Goal: Task Accomplishment & Management: Manage account settings

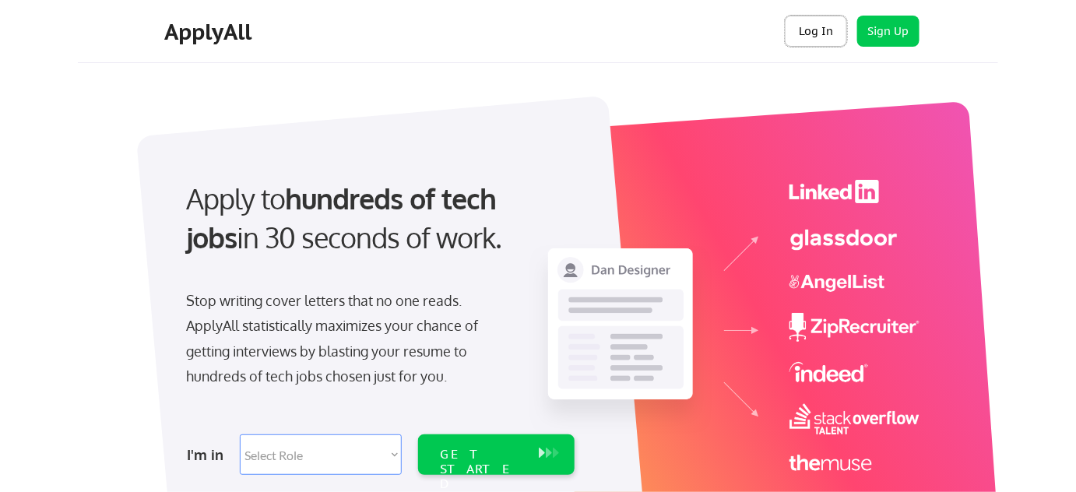
click at [806, 33] on button "Log In" at bounding box center [815, 31] width 62 height 31
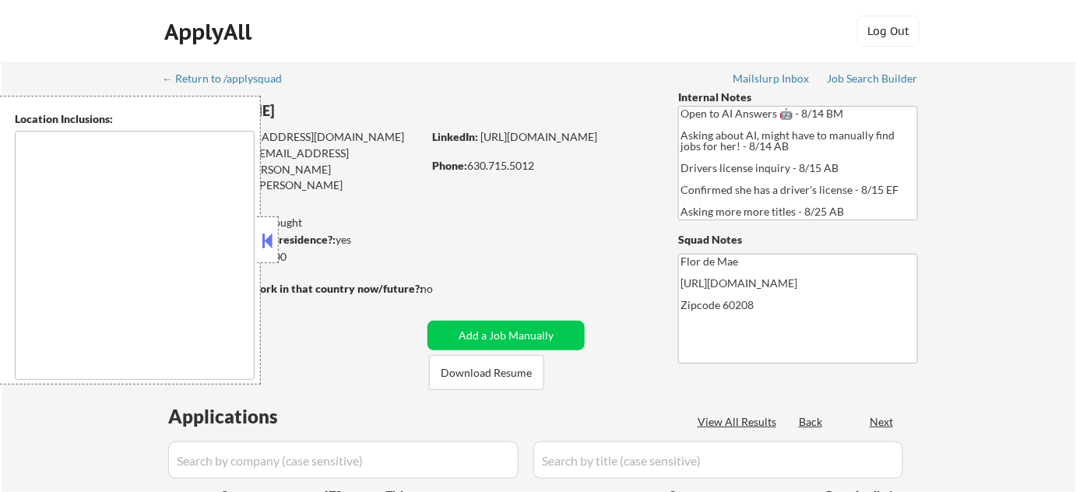
type textarea "Highland Park, IL Deerfield, IL Glencoe, IL Northbrook, IL Lake Forest, IL Bann…"
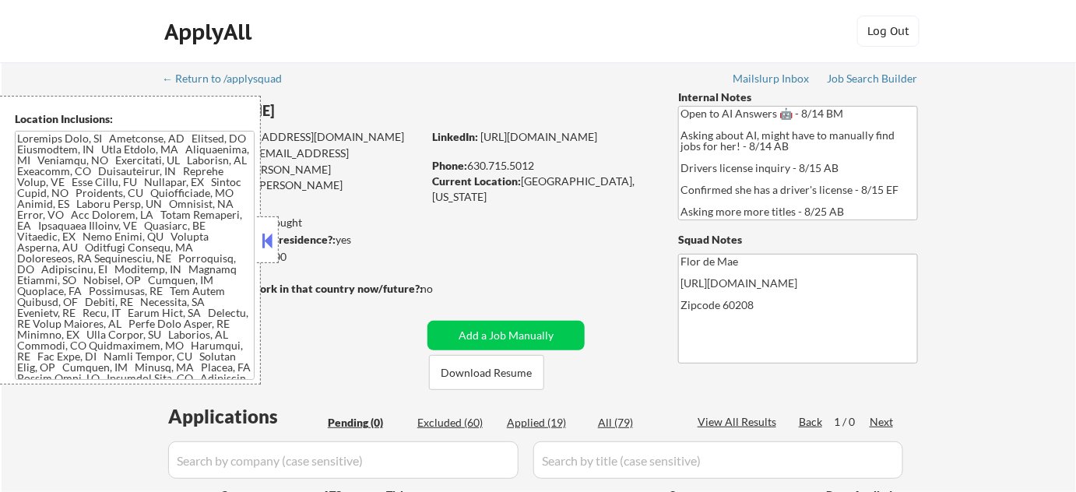
click at [262, 250] on button at bounding box center [267, 240] width 17 height 23
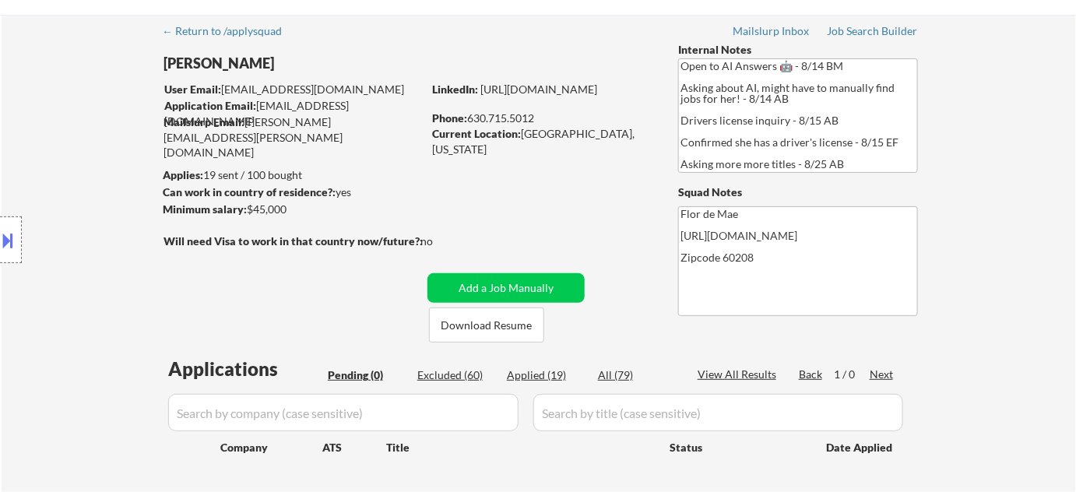
scroll to position [70, 0]
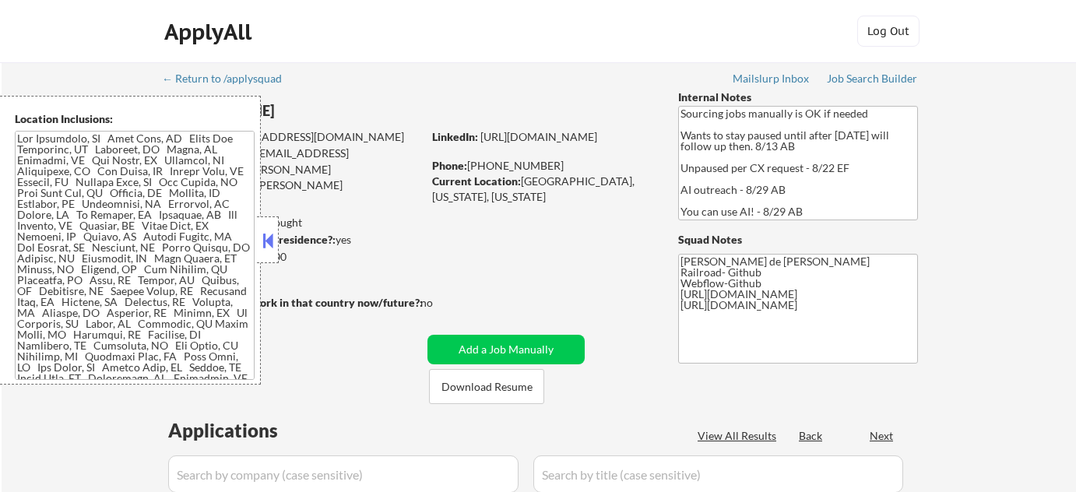
select select ""pending""
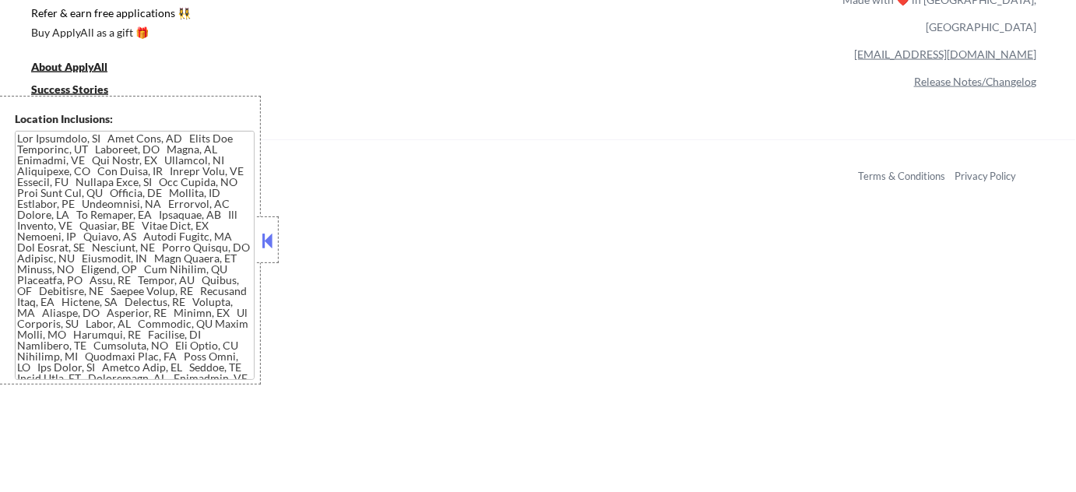
scroll to position [495, 0]
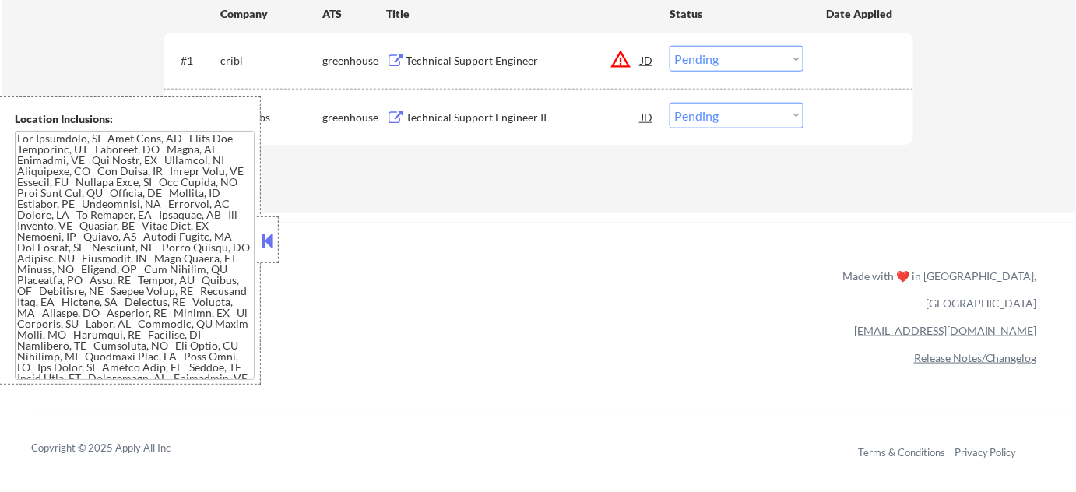
click at [266, 240] on button at bounding box center [267, 240] width 17 height 23
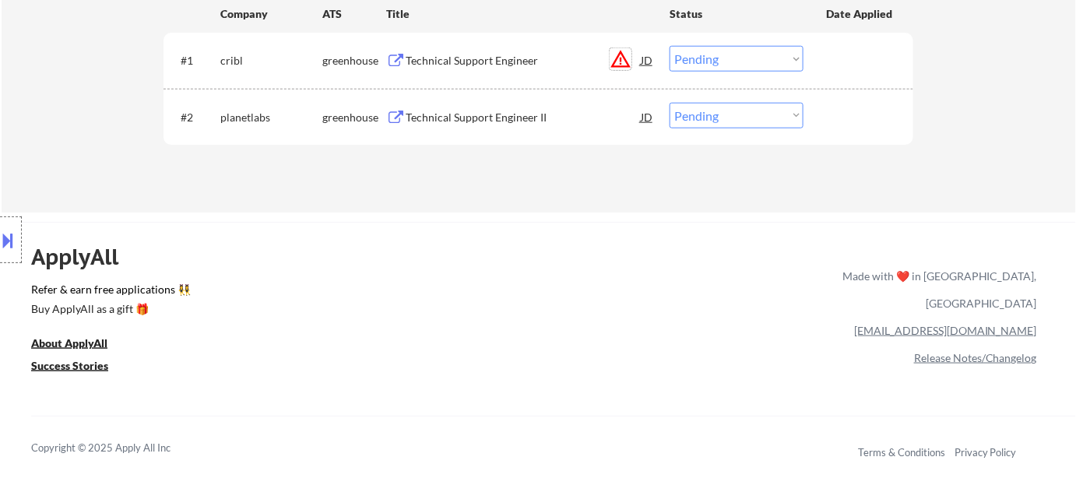
click at [618, 59] on button "warning_amber" at bounding box center [620, 59] width 22 height 22
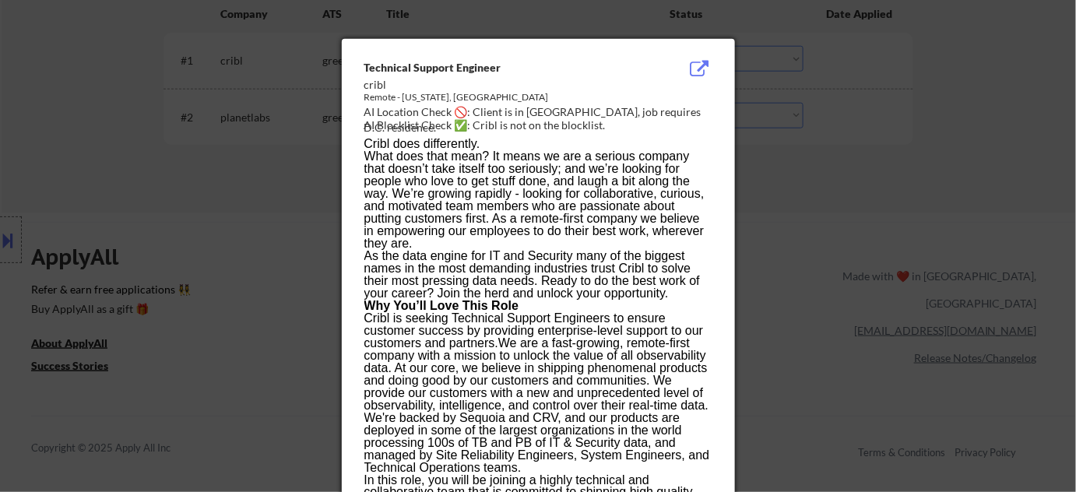
click at [796, 234] on div at bounding box center [538, 246] width 1076 height 492
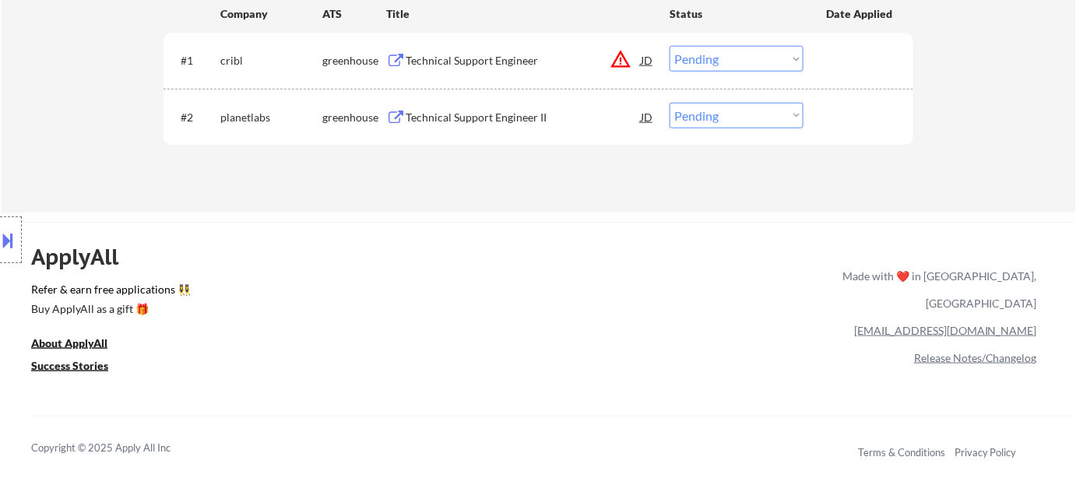
click at [433, 61] on div "Technical Support Engineer" at bounding box center [522, 61] width 235 height 16
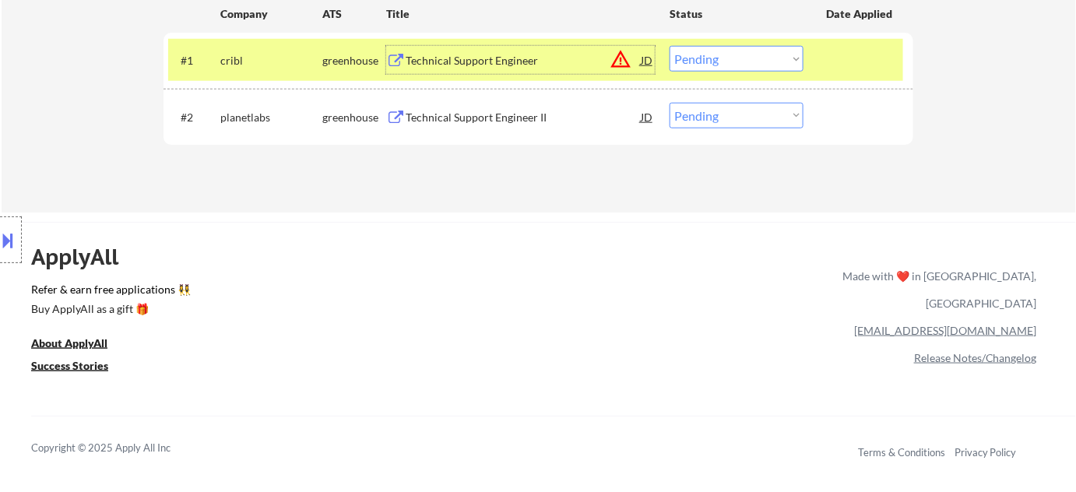
click at [500, 118] on div "Technical Support Engineer II" at bounding box center [522, 118] width 235 height 16
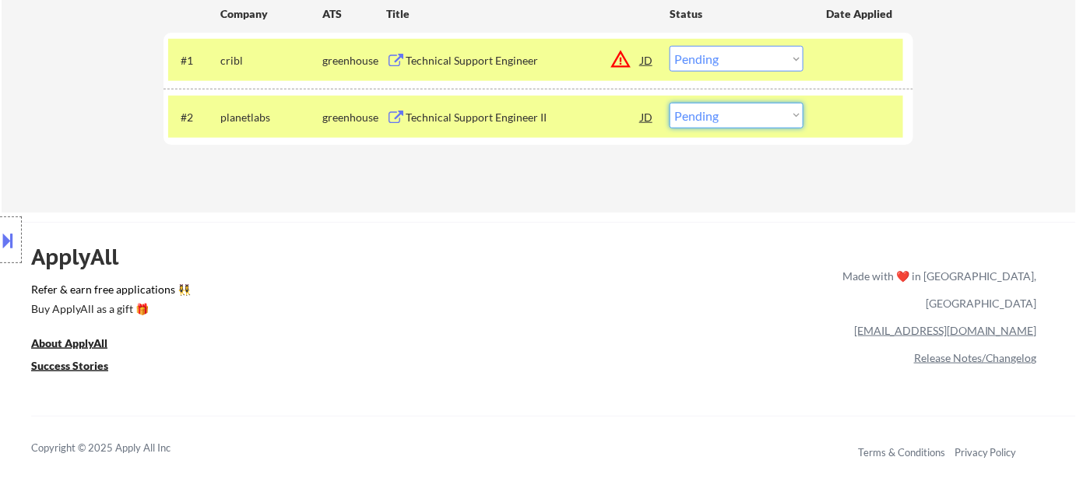
drag, startPoint x: 743, startPoint y: 107, endPoint x: 740, endPoint y: 121, distance: 13.6
click at [743, 107] on select "Choose an option... Pending Applied Excluded (Questions) Excluded (Expired) Exc…" at bounding box center [736, 116] width 134 height 26
select select ""excluded__expired_""
click at [669, 103] on select "Choose an option... Pending Applied Excluded (Questions) Excluded (Expired) Exc…" at bounding box center [736, 116] width 134 height 26
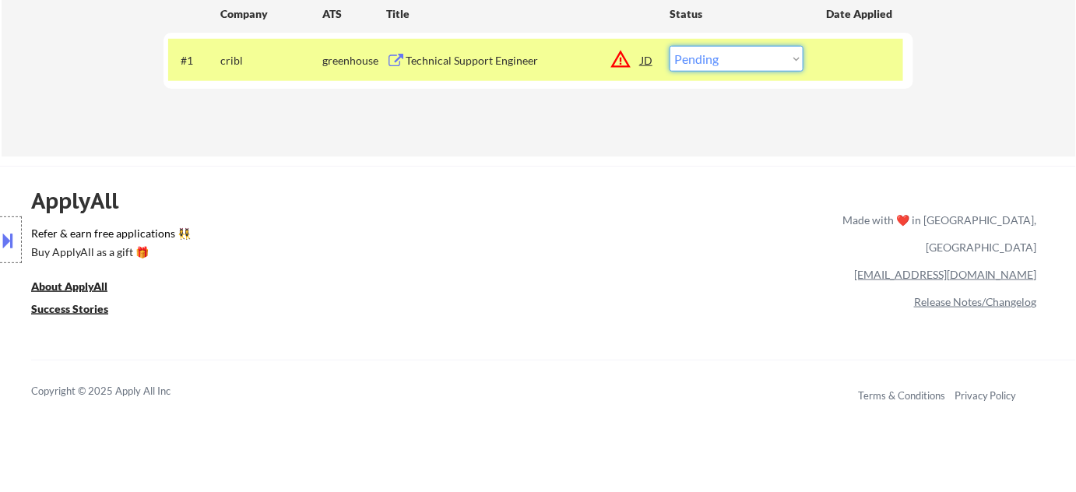
click at [728, 59] on select "Choose an option... Pending Applied Excluded (Questions) Excluded (Expired) Exc…" at bounding box center [736, 59] width 134 height 26
click at [669, 46] on select "Choose an option... Pending Applied Excluded (Questions) Excluded (Expired) Exc…" at bounding box center [736, 59] width 134 height 26
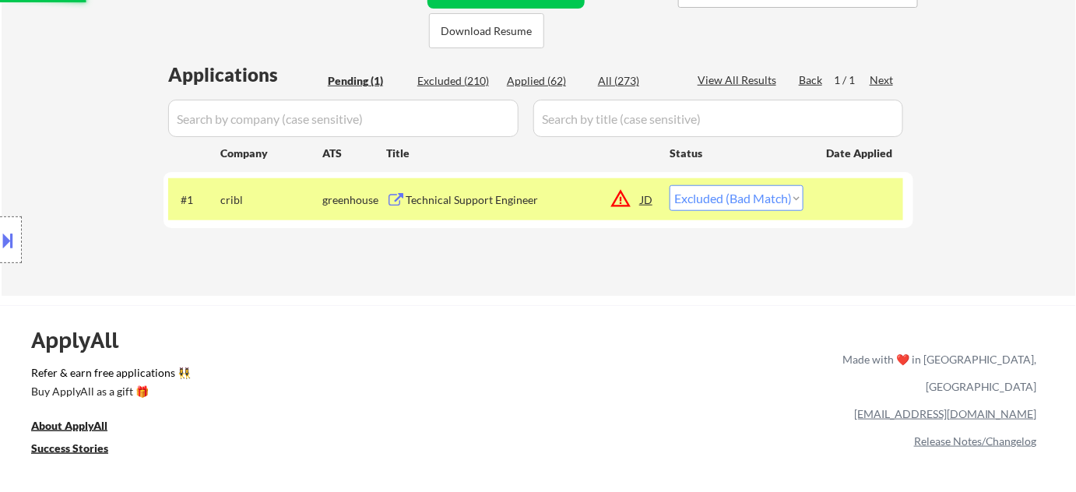
scroll to position [353, 0]
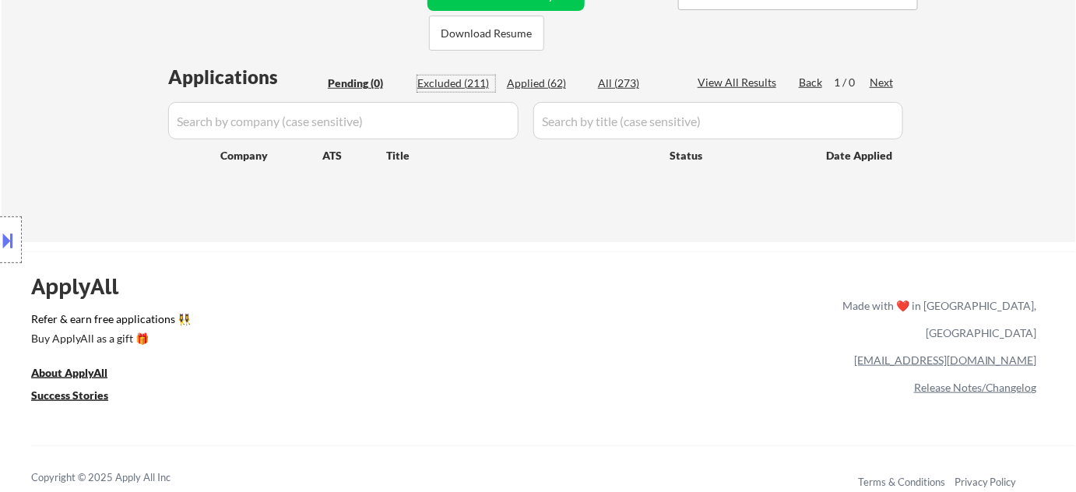
click at [465, 79] on div "Excluded (211)" at bounding box center [456, 83] width 78 height 16
select select ""excluded__location_""
select select ""excluded__salary_""
select select ""excluded__expired_""
select select ""excluded__salary_""
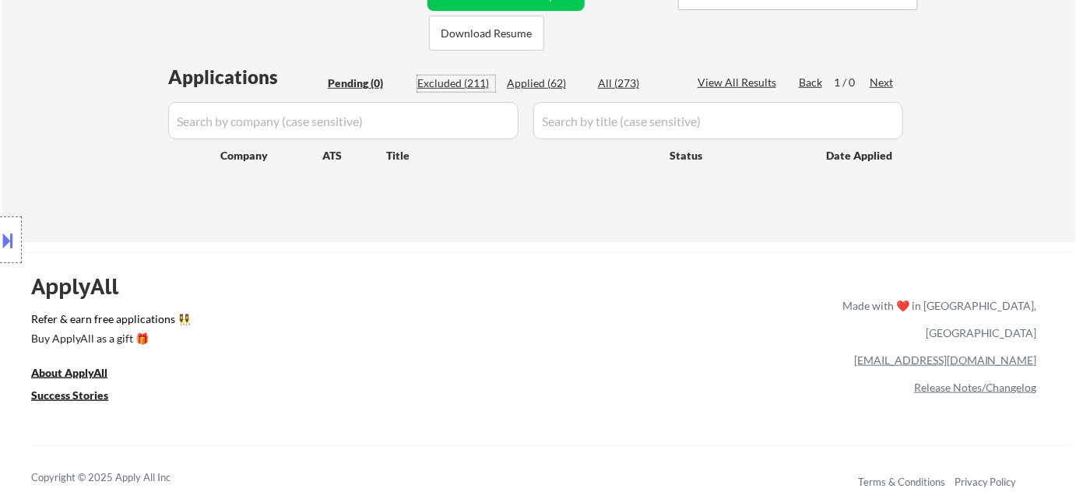
select select ""excluded__location_""
select select ""excluded__bad_match_""
select select ""excluded""
select select ""excluded__bad_match_""
select select ""excluded__expired_""
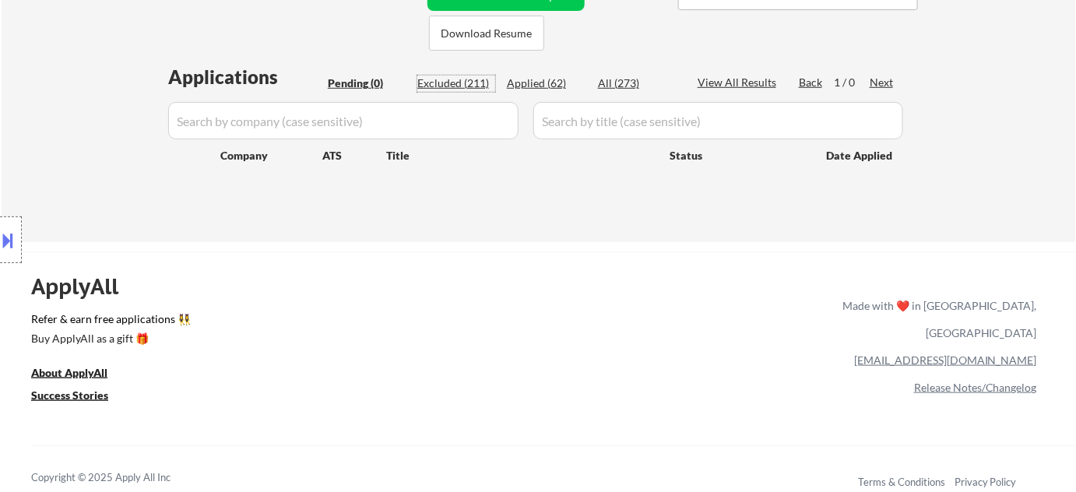
select select ""excluded__bad_match_""
select select ""excluded__location_""
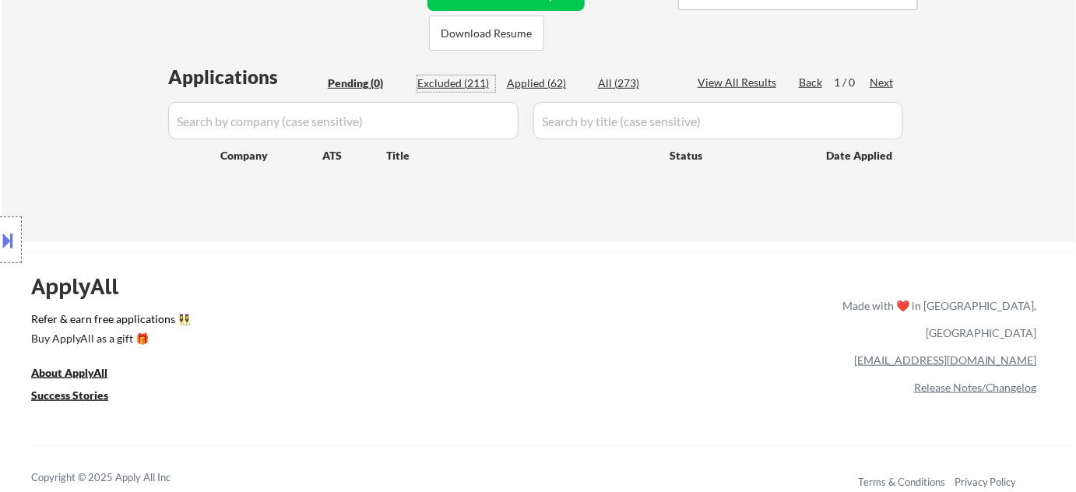
select select ""excluded__bad_match_""
select select ""excluded__expired_""
select select ""excluded__bad_match_""
select select ""excluded__location_""
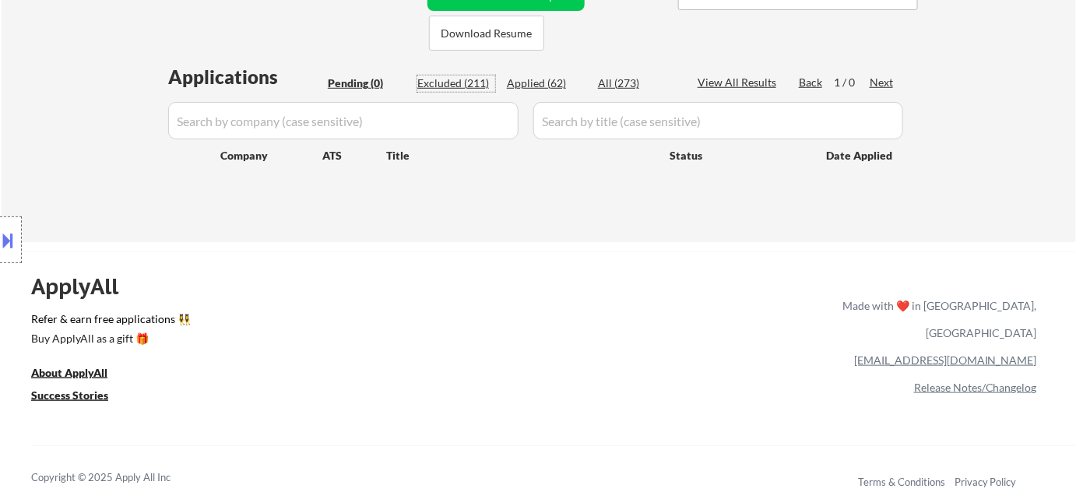
select select ""excluded__bad_match_""
select select ""excluded__location_""
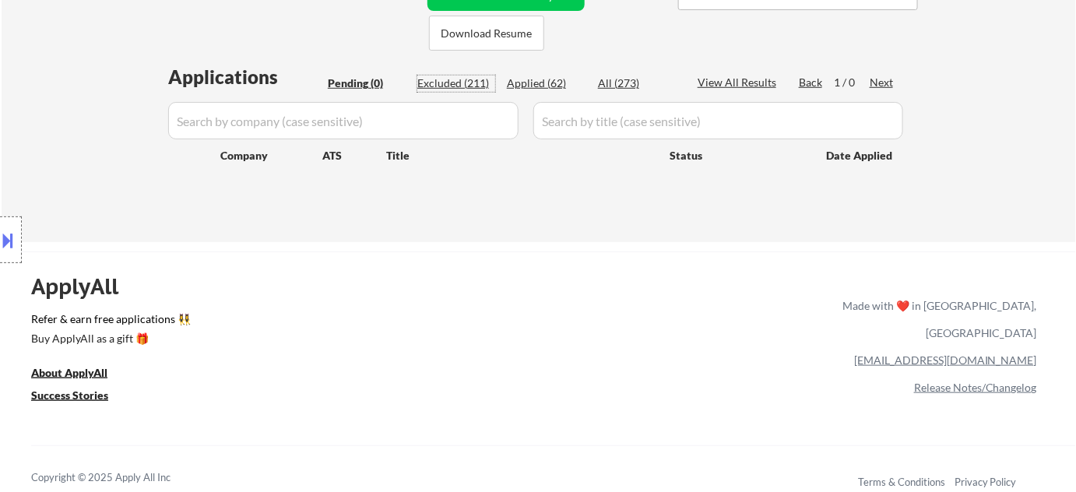
select select ""excluded__expired_""
select select ""excluded__bad_match_""
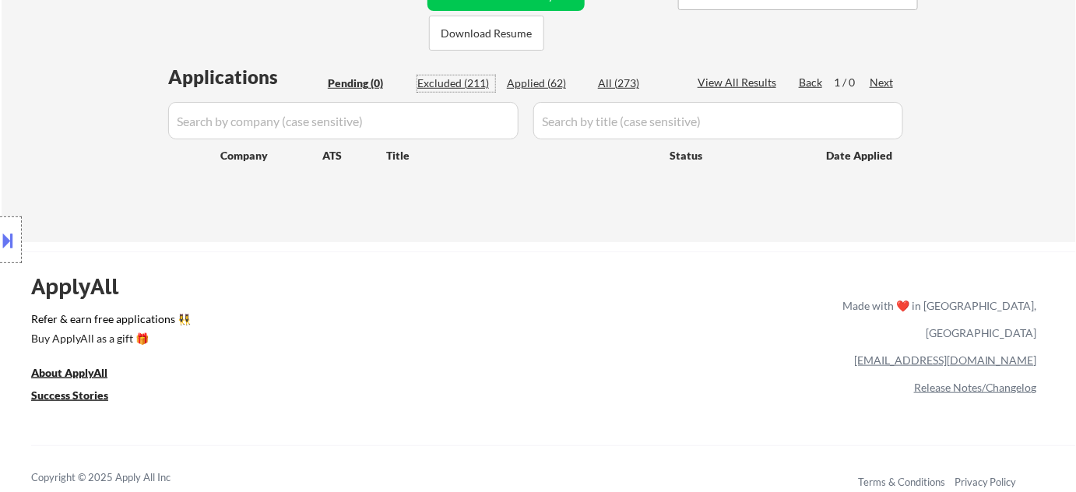
select select ""excluded__location_""
select select ""excluded__expired_""
select select ""excluded__bad_match_""
select select ""excluded__location_""
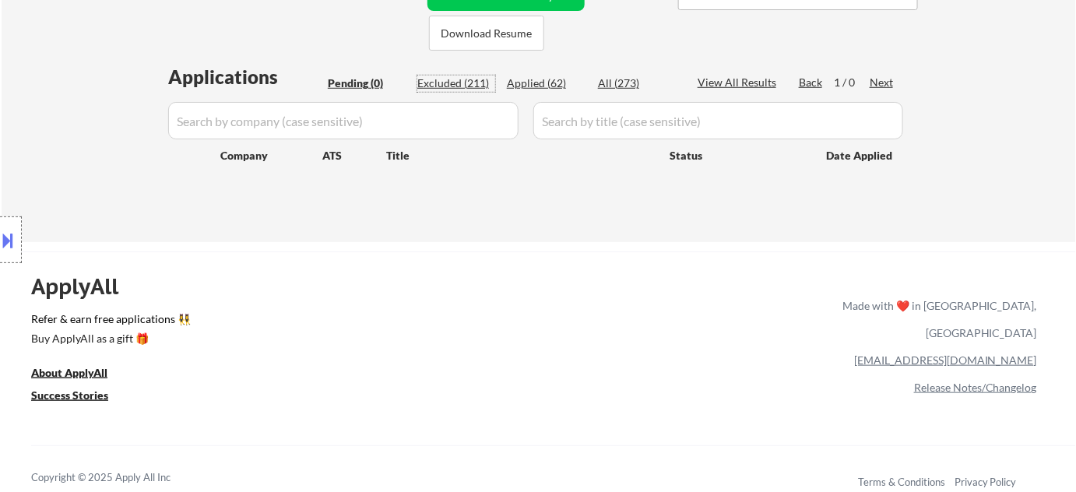
select select ""excluded__bad_match_""
select select ""excluded__location_""
select select ""excluded__bad_match_""
select select ""excluded__expired_""
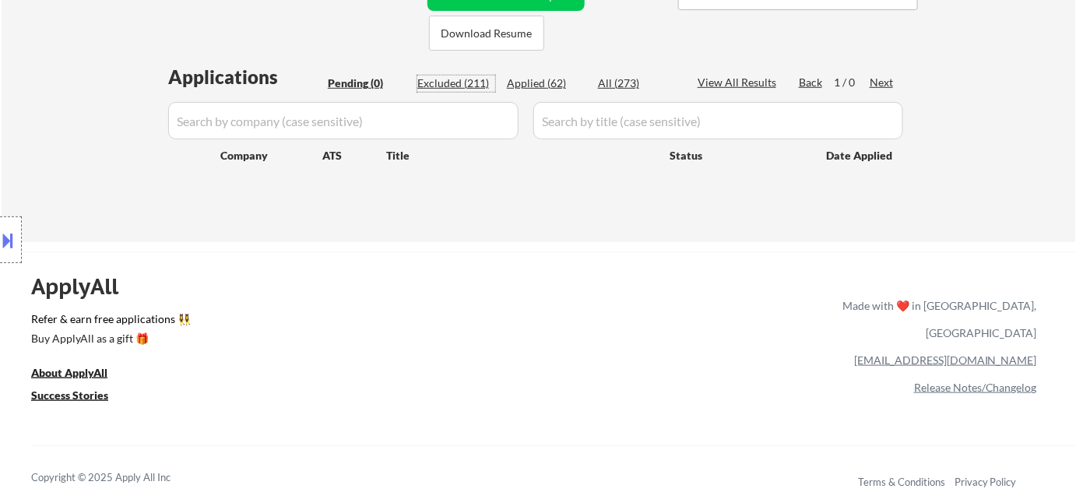
select select ""excluded__expired_""
select select ""excluded__other_""
select select ""excluded__expired_""
select select ""excluded__bad_match_""
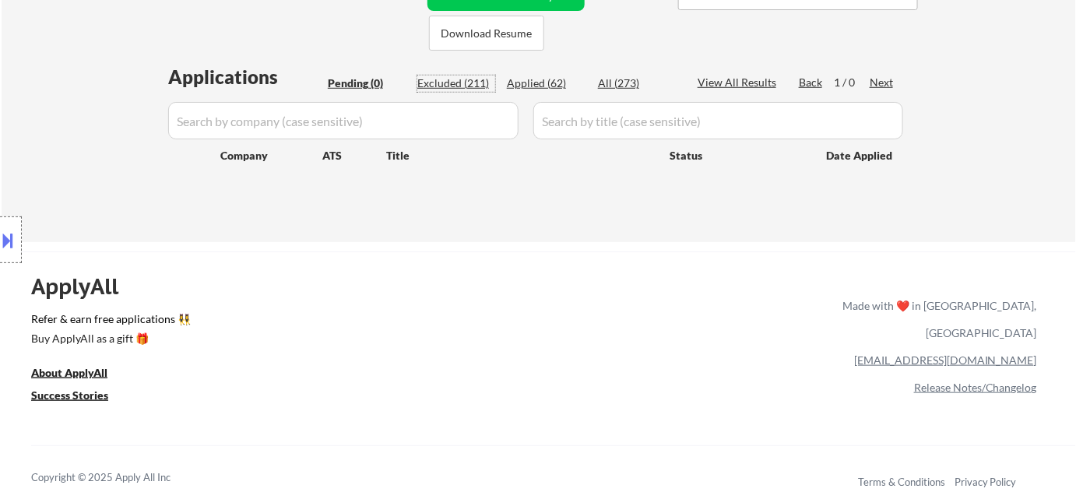
select select ""excluded__expired_""
select select ""excluded__location_""
select select ""excluded__bad_match_""
select select ""excluded__location_""
select select ""excluded__expired_""
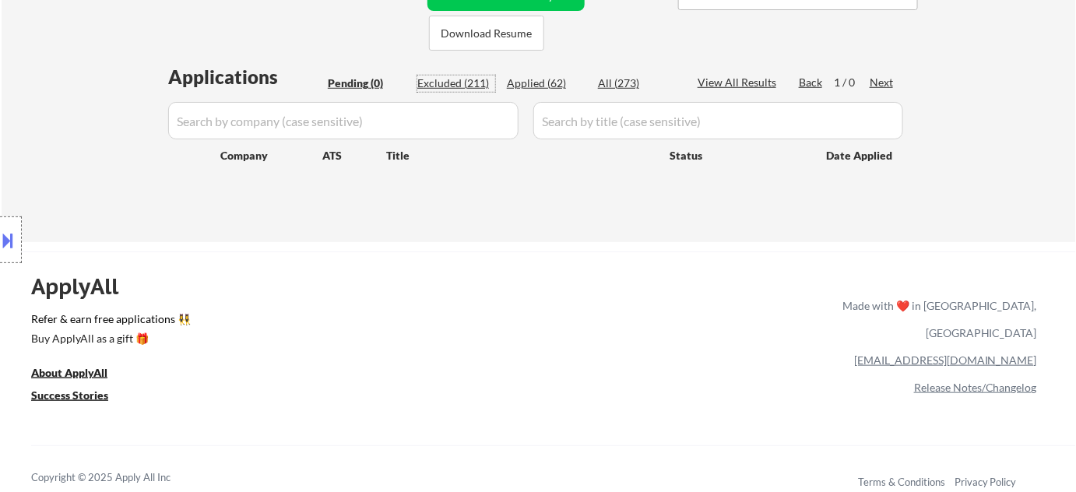
select select ""excluded__expired_""
select select ""excluded__location_""
select select ""excluded__expired_""
select select ""excluded__location_""
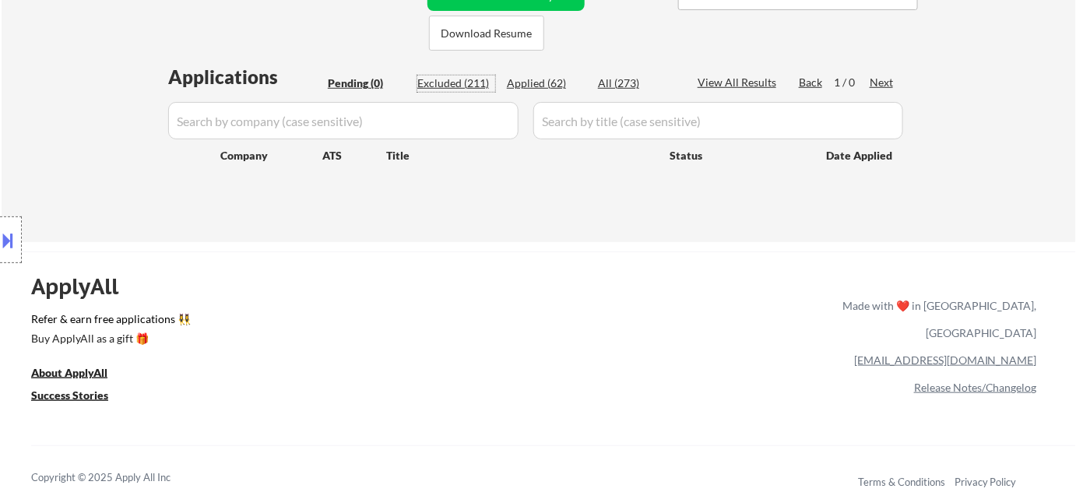
select select ""excluded__expired_""
select select ""excluded__bad_match_""
select select ""excluded__location_""
select select ""excluded__bad_match_""
select select ""excluded__salary_""
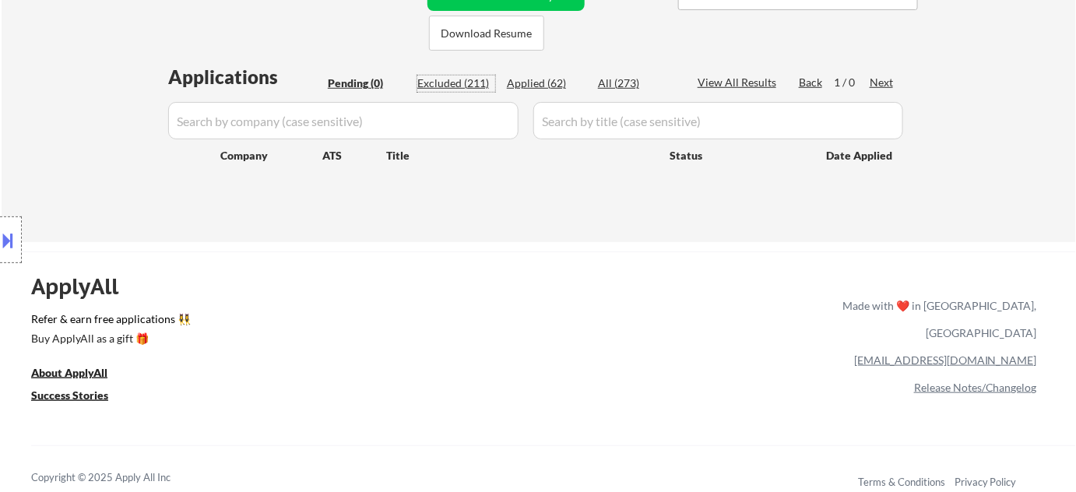
select select ""excluded__location_""
select select ""excluded__expired_""
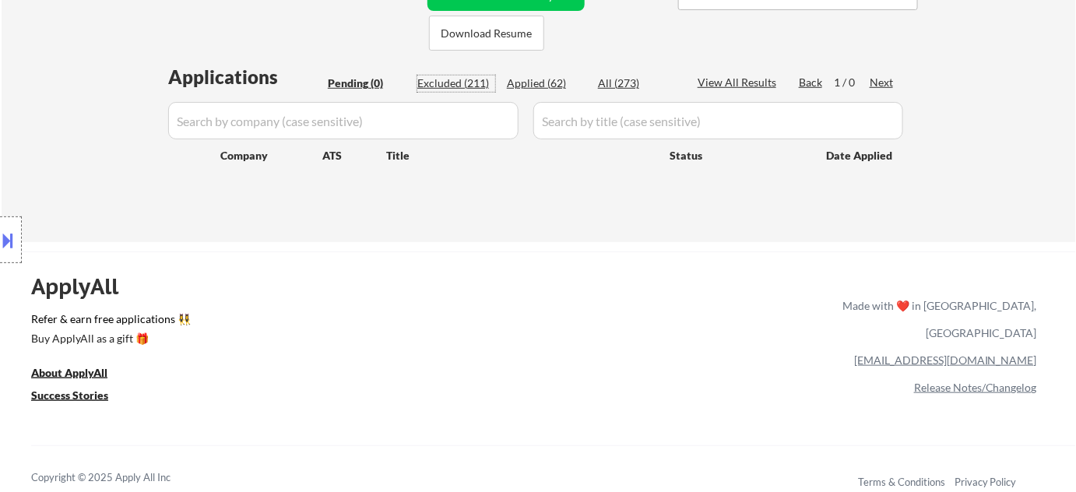
select select ""excluded__expired_""
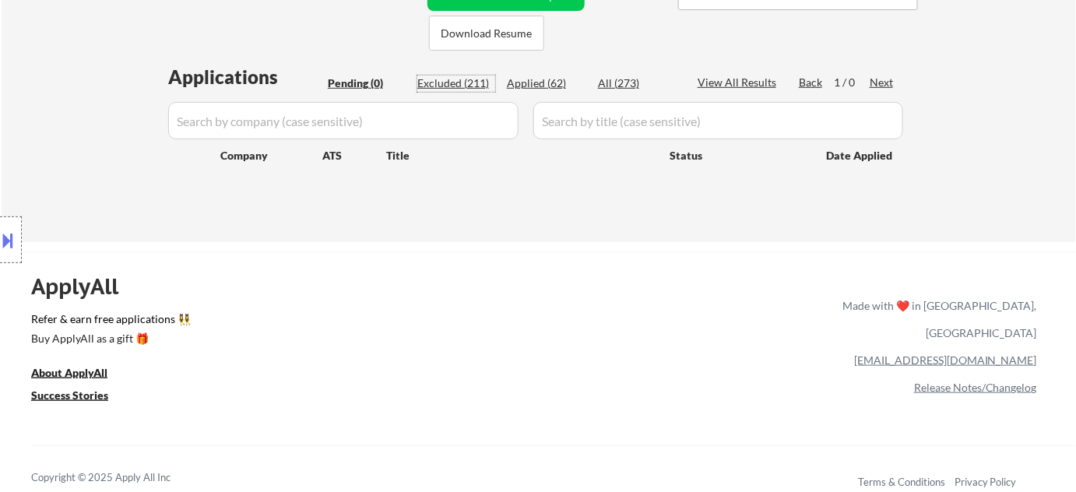
select select ""excluded__expired_""
select select ""excluded__bad_match_""
select select ""excluded__expired_""
select select ""excluded__salary_""
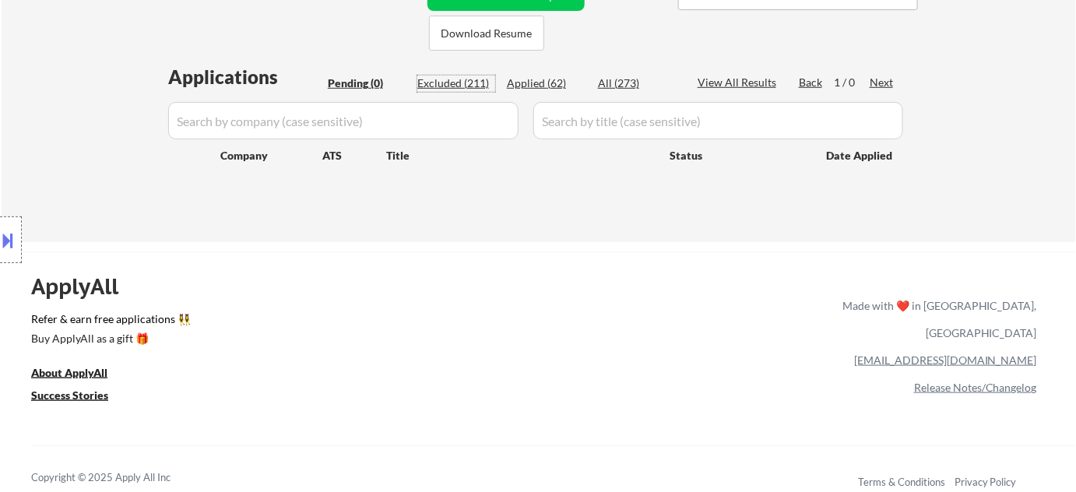
select select ""excluded__expired_""
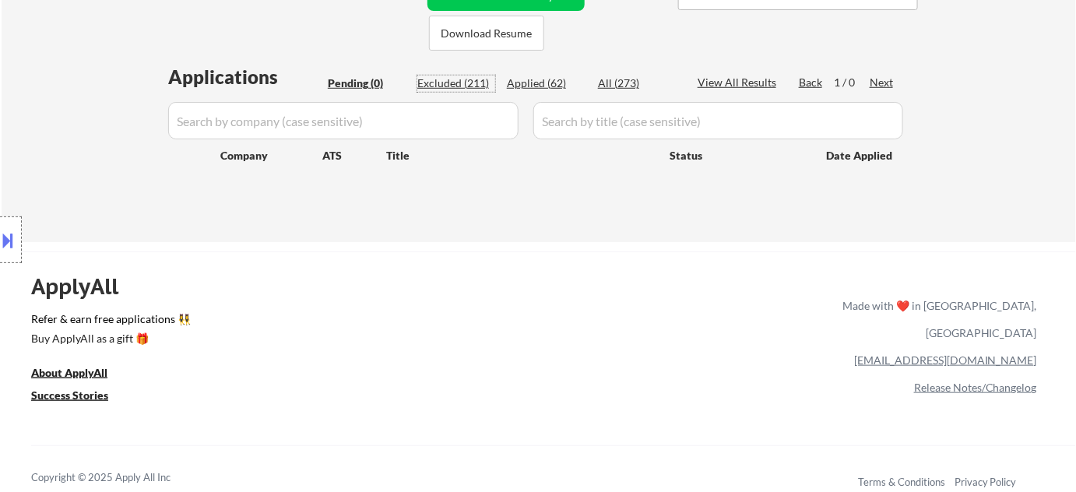
select select ""excluded__bad_match_""
select select ""excluded__expired_""
select select ""excluded__bad_match_""
select select ""excluded__location_""
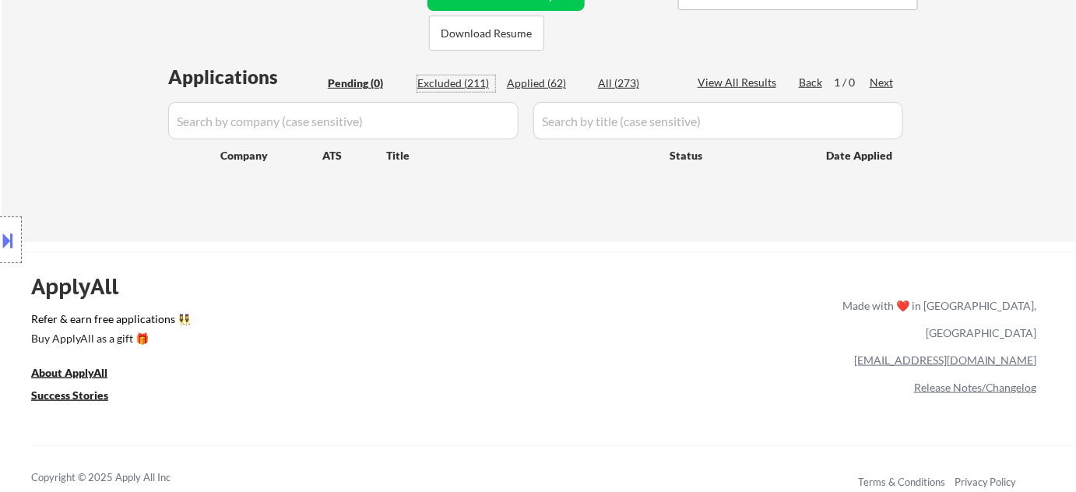
select select ""excluded__expired_""
select select ""excluded__bad_match_""
select select ""excluded__salary_""
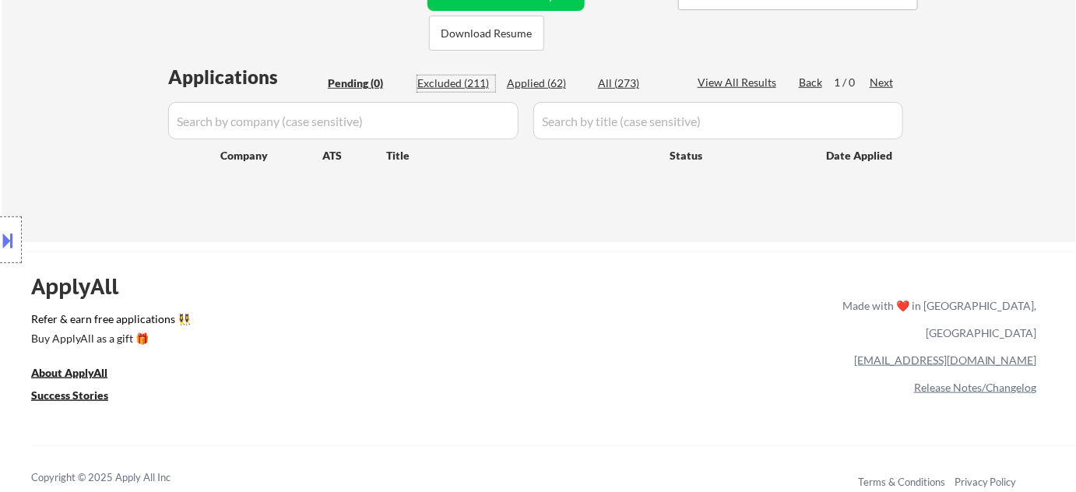
select select ""excluded__expired_""
select select ""excluded""
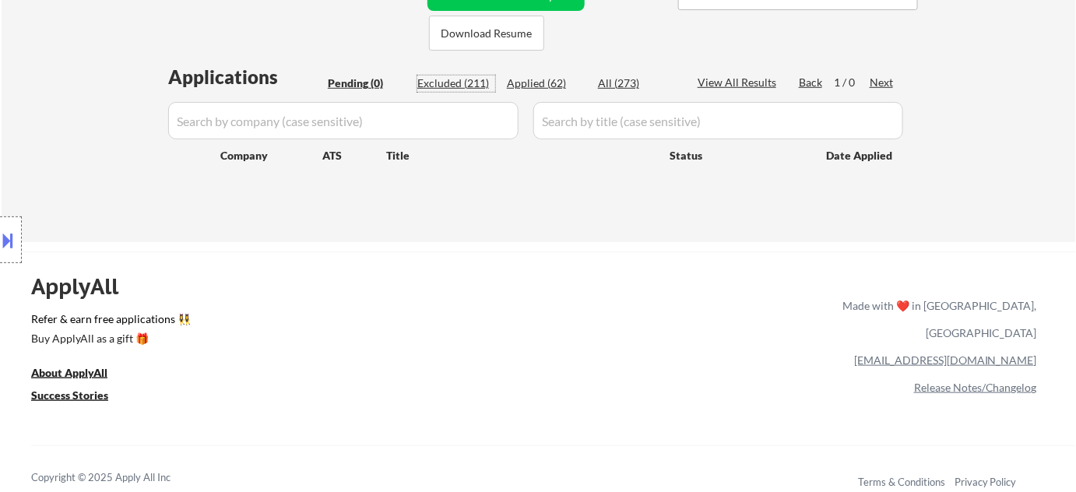
select select ""excluded__expired_""
select select ""excluded__location_""
select select ""excluded__salary_""
select select ""excluded__expired_""
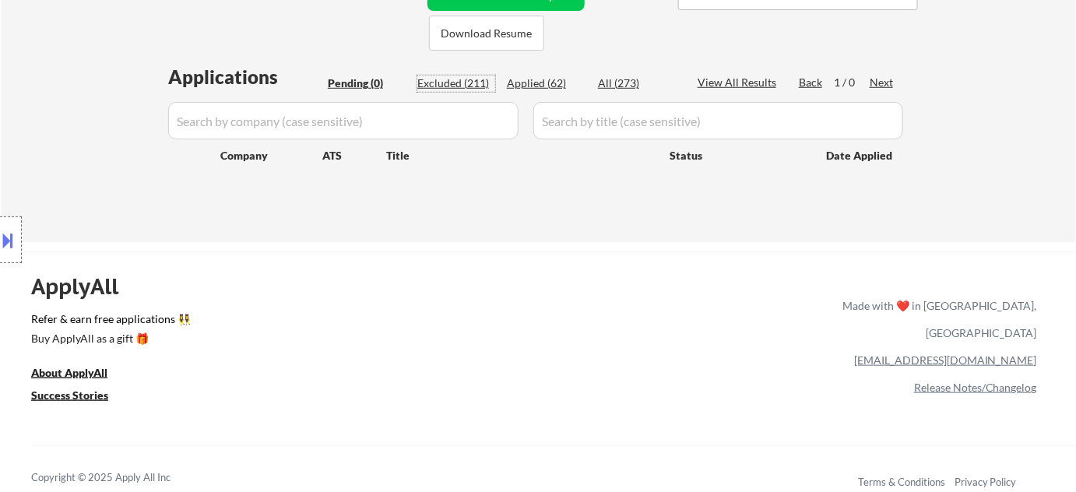
select select ""excluded__expired_""
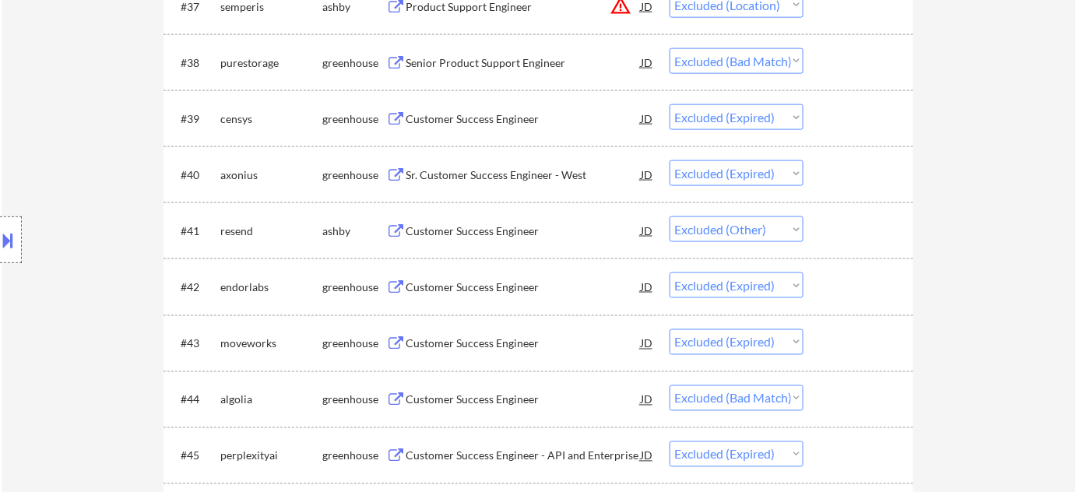
scroll to position [2688, 0]
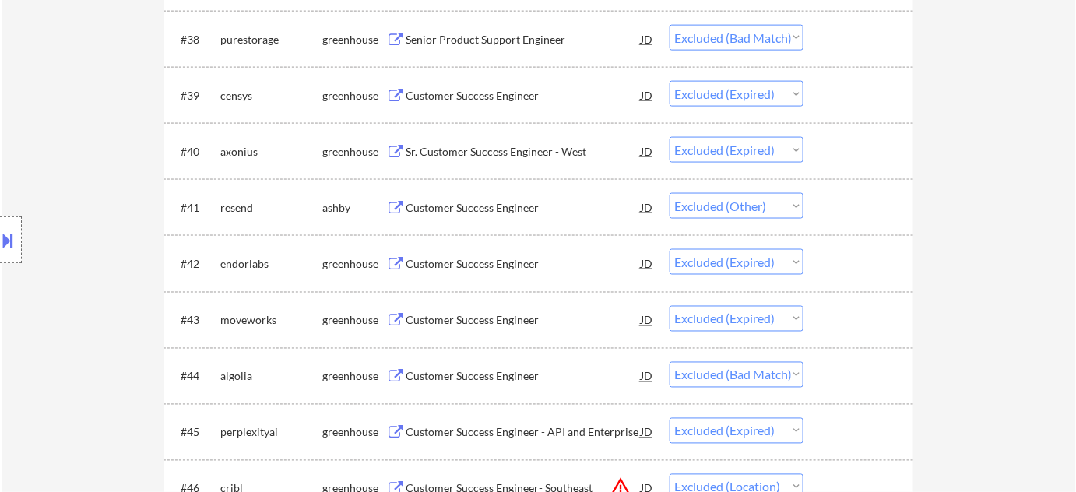
click at [486, 207] on div "Customer Success Engineer" at bounding box center [522, 208] width 235 height 16
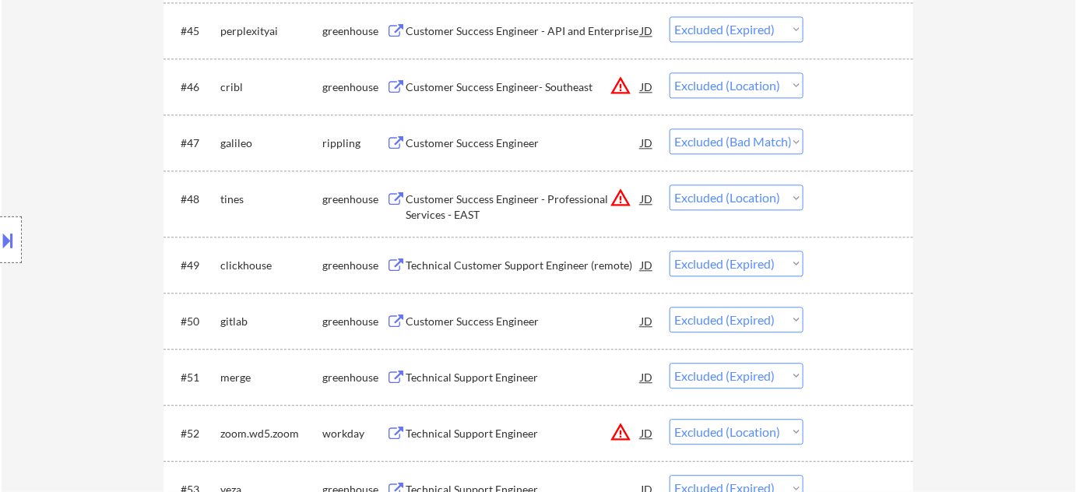
scroll to position [3113, 0]
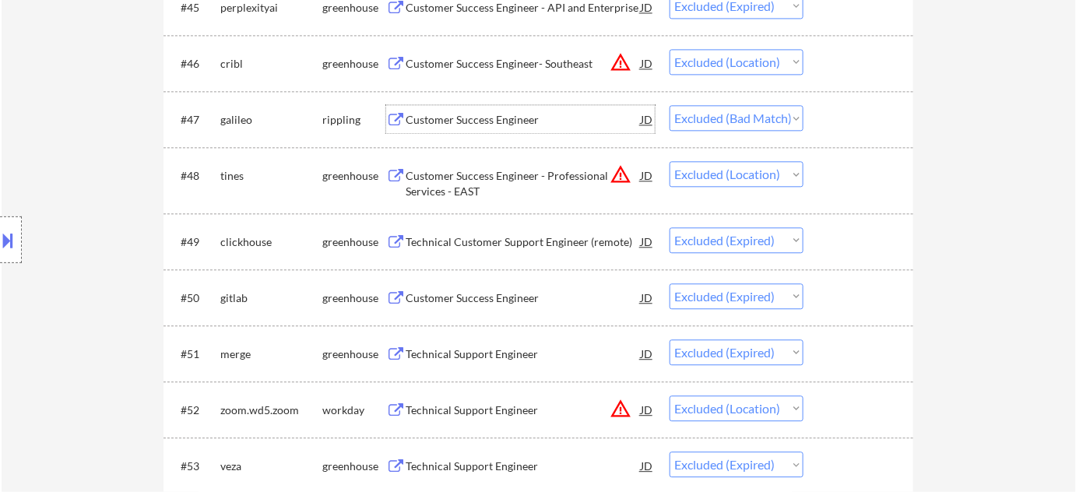
click at [515, 107] on div "Customer Success Engineer" at bounding box center [522, 119] width 235 height 28
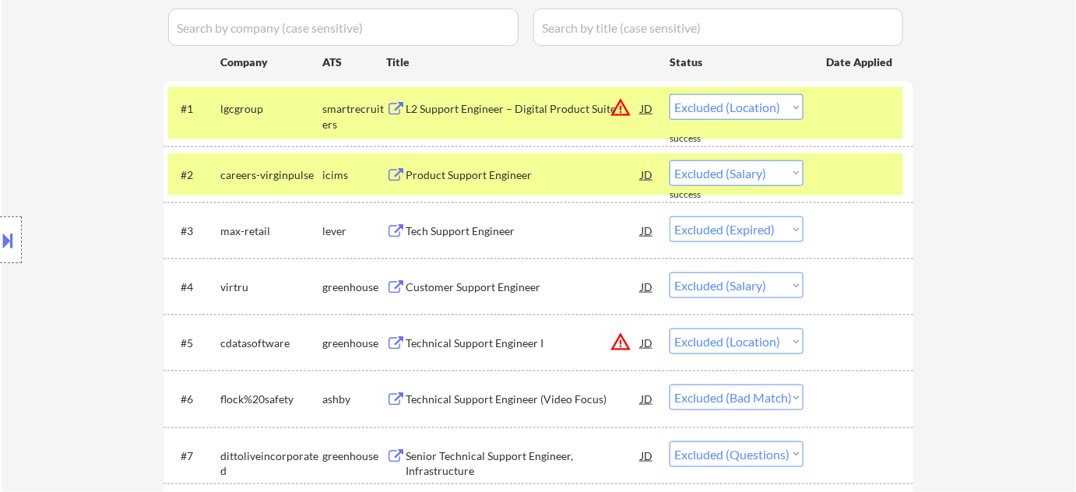
scroll to position [377, 0]
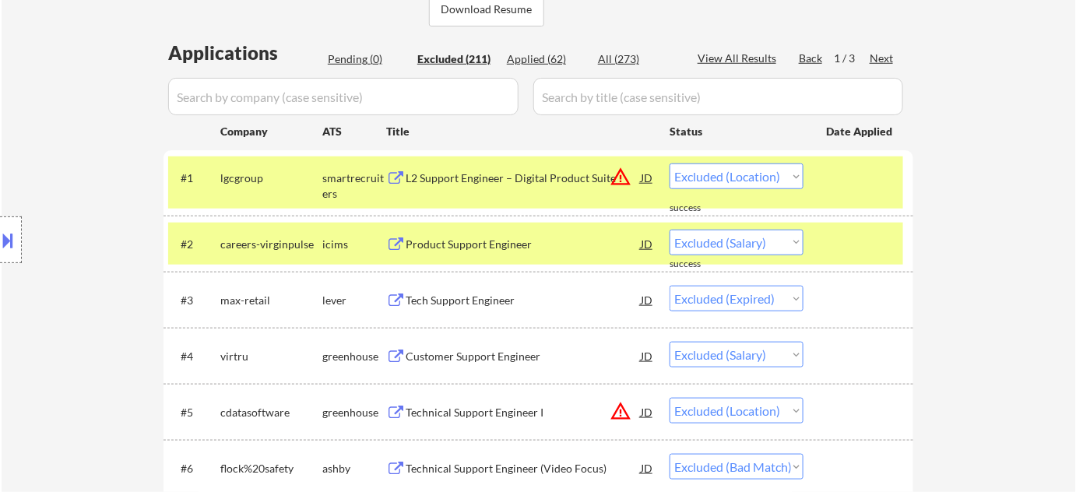
click at [878, 54] on div "Next" at bounding box center [881, 59] width 25 height 16
select select ""excluded__bad_match_""
select select ""excluded""
select select ""excluded__expired_""
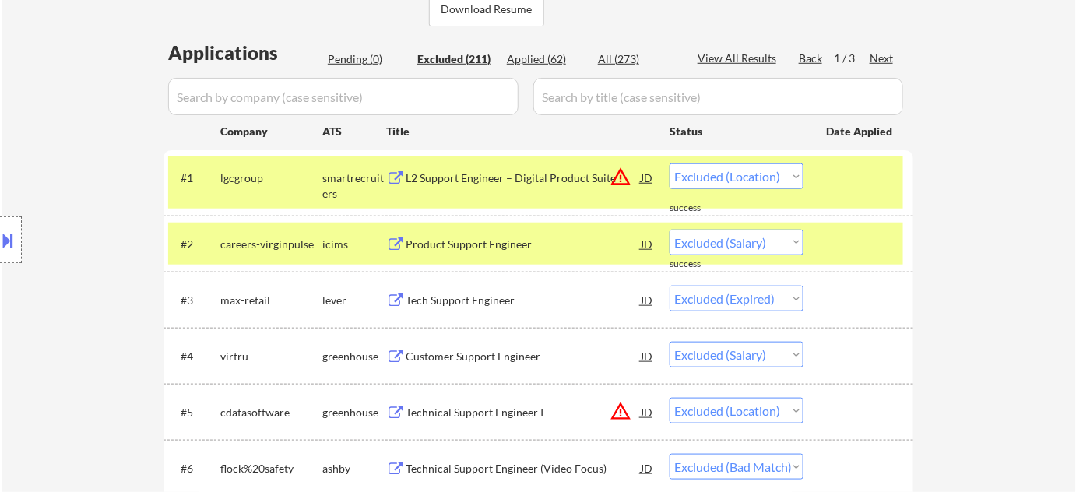
select select ""excluded__location_""
select select ""excluded__bad_match_""
select select ""excluded__expired_""
select select ""excluded""
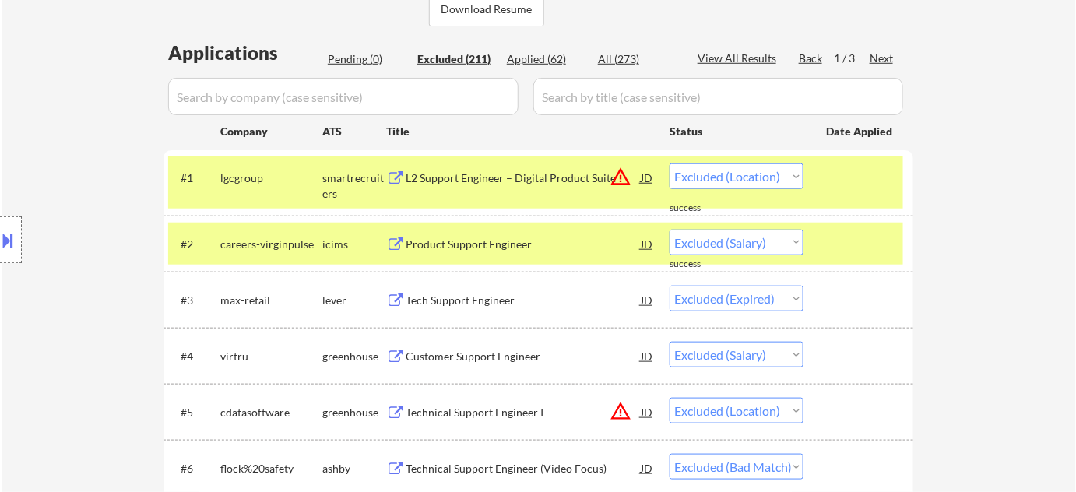
select select ""excluded__expired_""
select select ""excluded__bad_match_""
select select ""excluded__salary_""
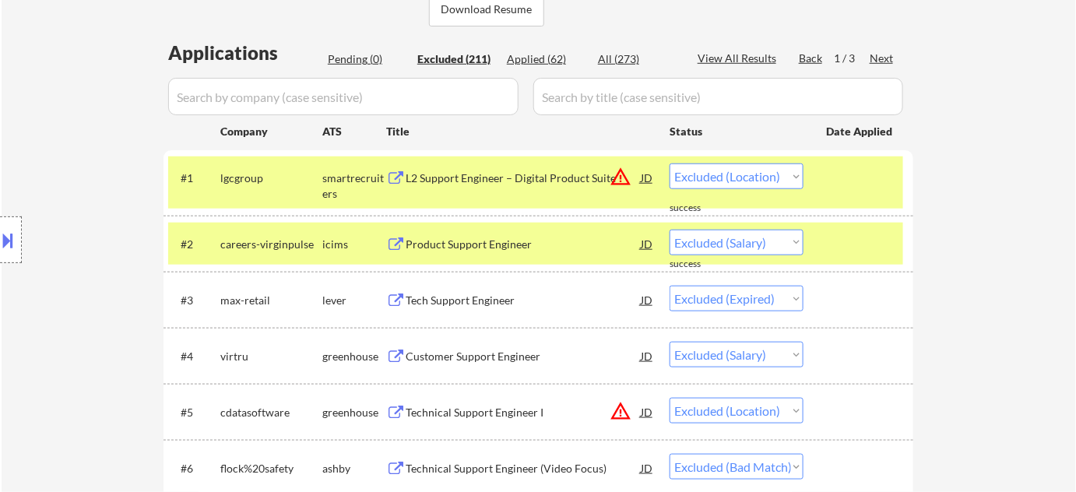
select select ""excluded__bad_match_""
select select ""excluded""
select select ""excluded__bad_match_""
select select ""excluded__expired_""
select select ""excluded__salary_""
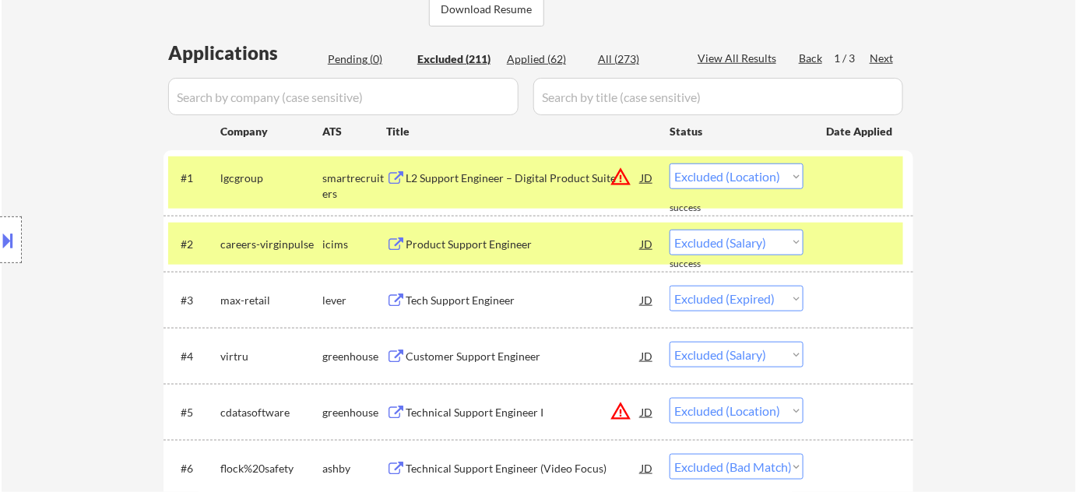
select select ""excluded""
select select ""excluded__location_""
select select ""excluded__expired_""
select select ""excluded__bad_match_""
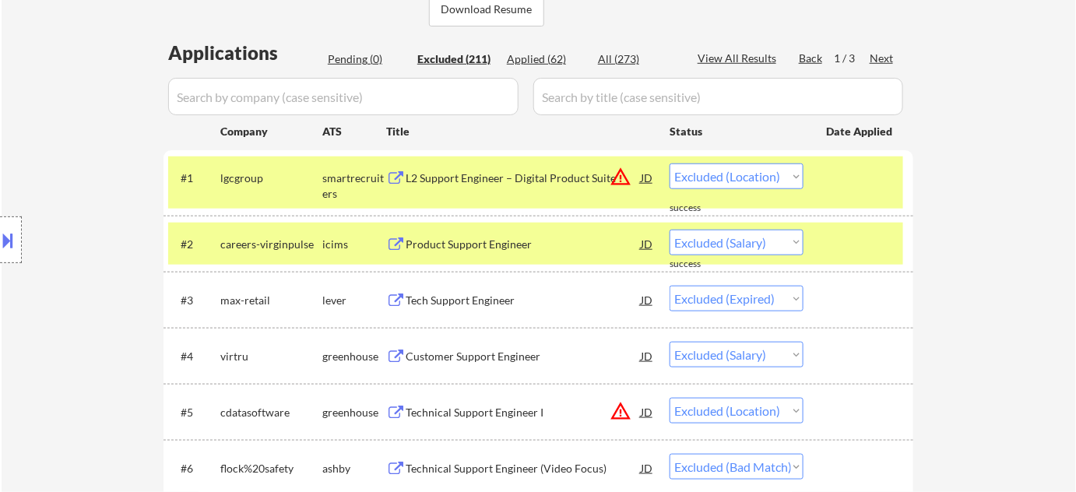
select select ""excluded""
select select ""excluded__salary_""
select select ""excluded""
select select ""excluded__salary_""
select select ""excluded__bad_match_""
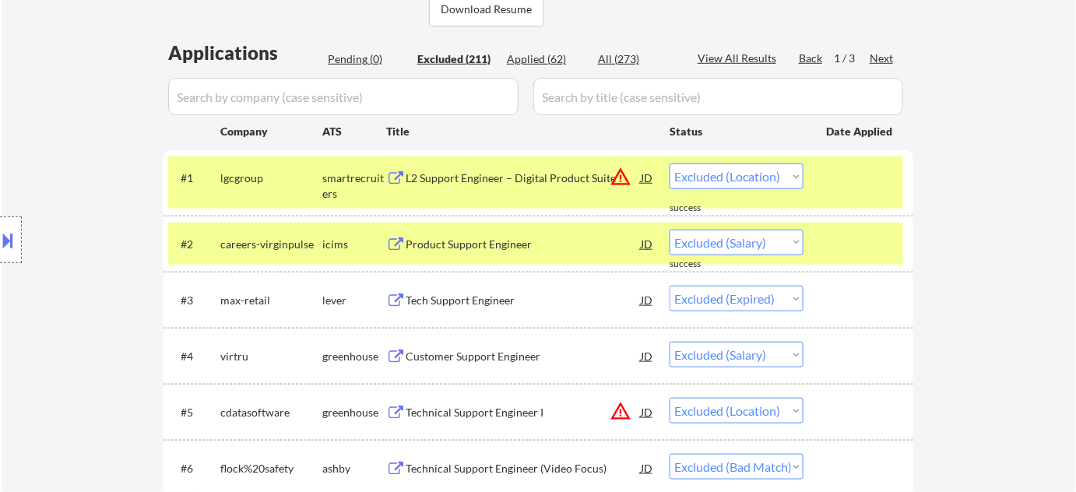
select select ""excluded__bad_match_""
select select ""excluded__expired_""
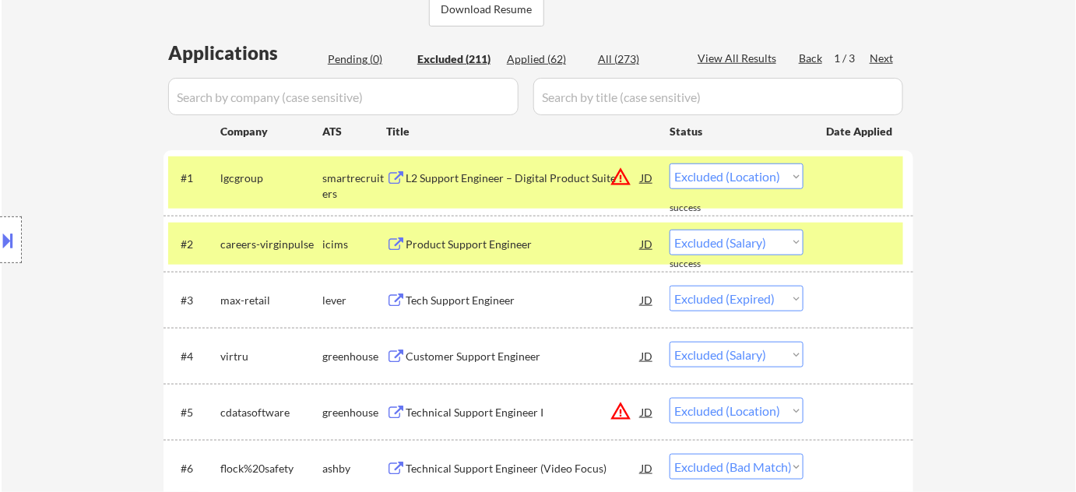
select select ""excluded__bad_match_""
select select ""excluded__location_""
select select ""excluded__bad_match_""
select select ""excluded__expired_""
select select ""excluded__bad_match_""
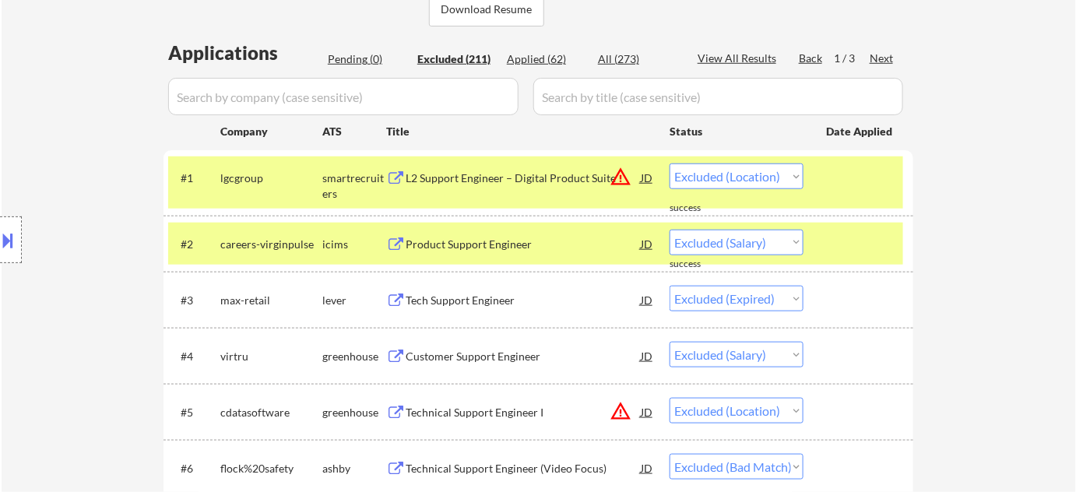
select select ""excluded__bad_match_""
select select ""excluded__expired_""
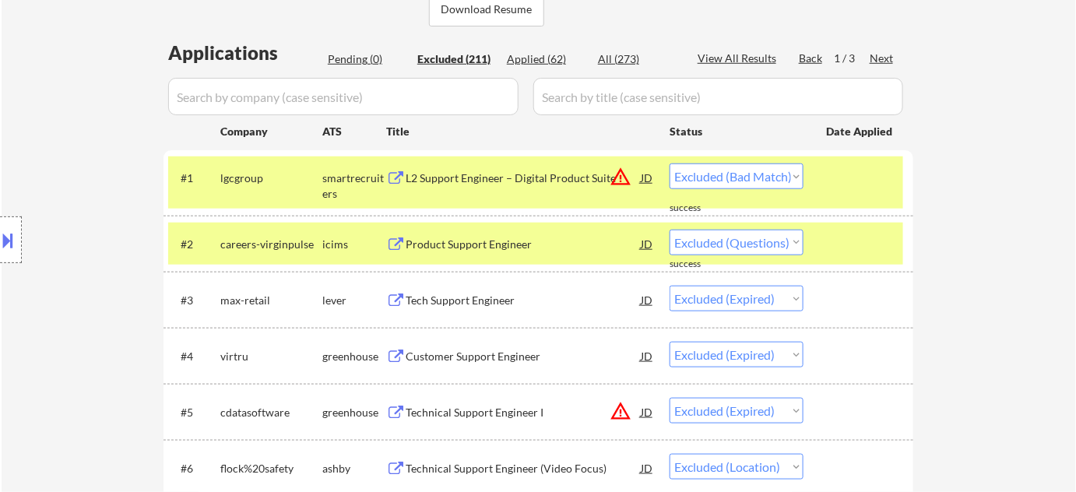
select select ""excluded__expired_""
select select ""excluded__bad_match_""
select select ""excluded__salary_""
select select ""excluded__bad_match_""
select select ""excluded__salary_""
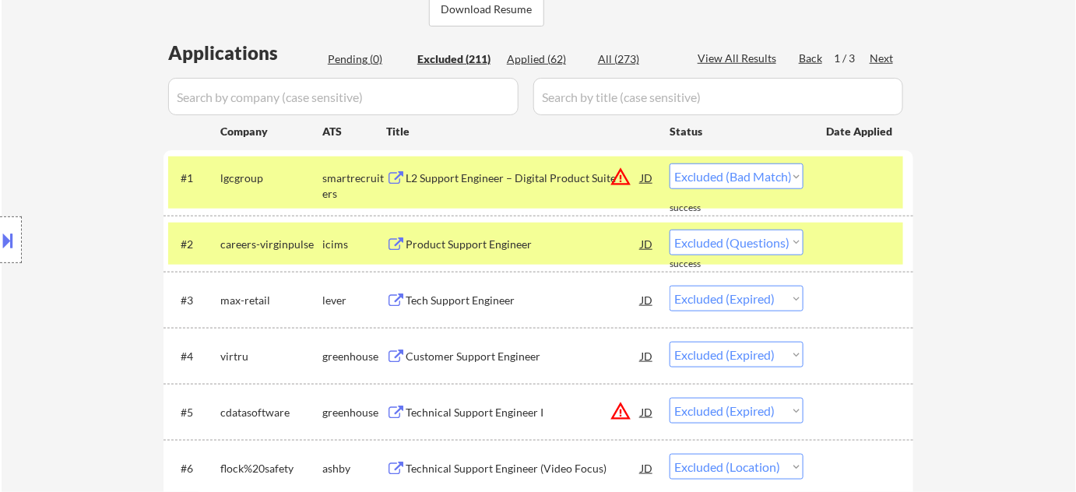
select select ""excluded__salary_""
select select ""excluded__bad_match_""
select select ""excluded__expired_""
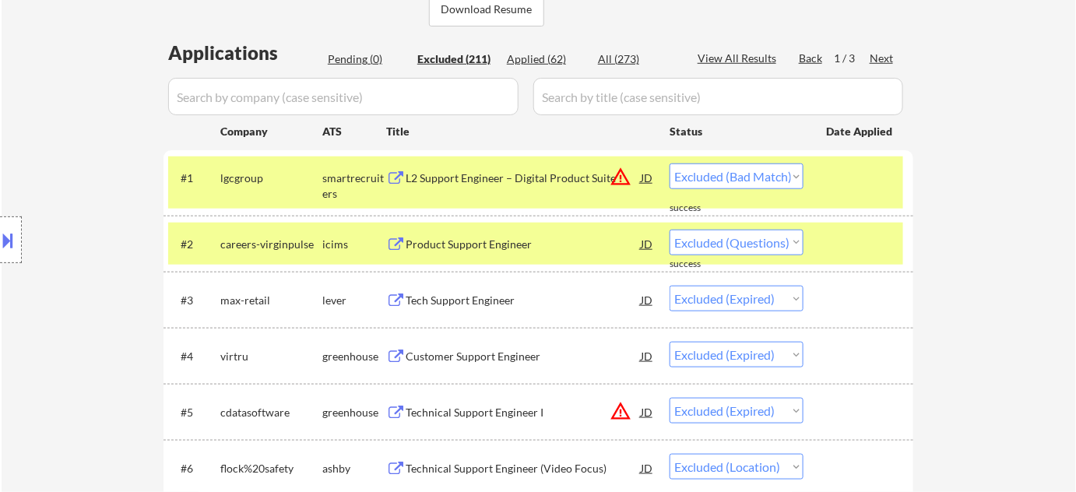
select select ""excluded__expired_""
select select ""excluded__location_""
select select ""excluded__bad_match_""
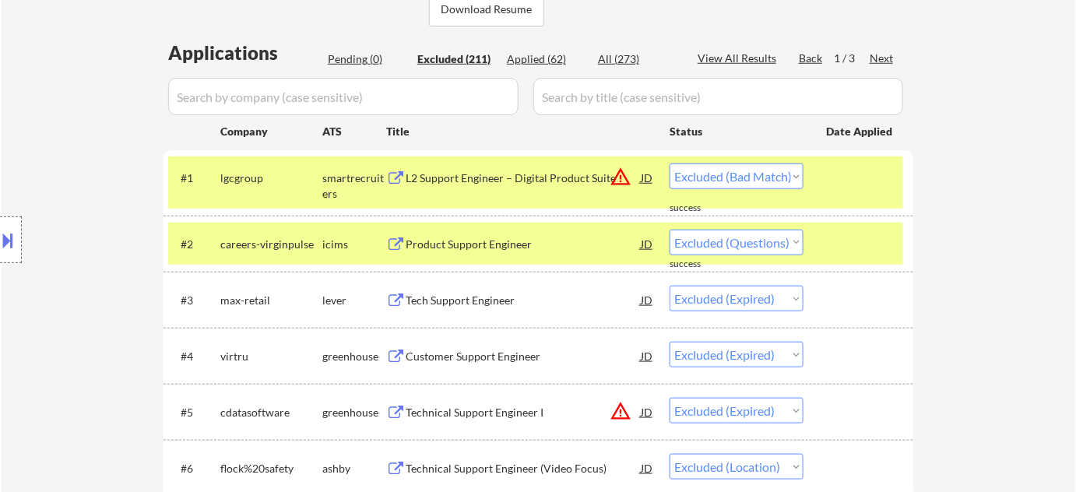
select select ""excluded""
select select ""excluded__location_""
select select ""excluded__bad_match_""
select select ""excluded""
select select ""excluded__expired_""
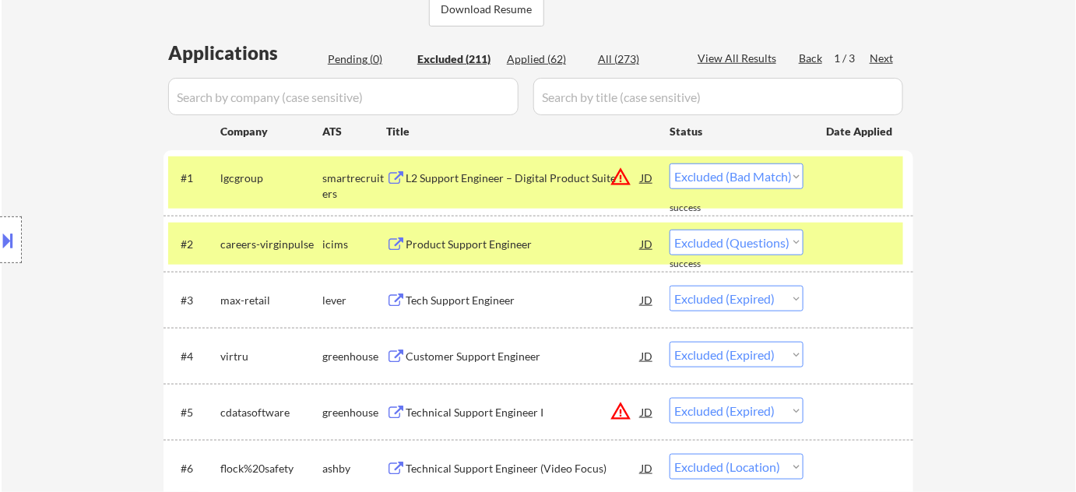
select select ""excluded__bad_match_""
select select ""excluded__location_""
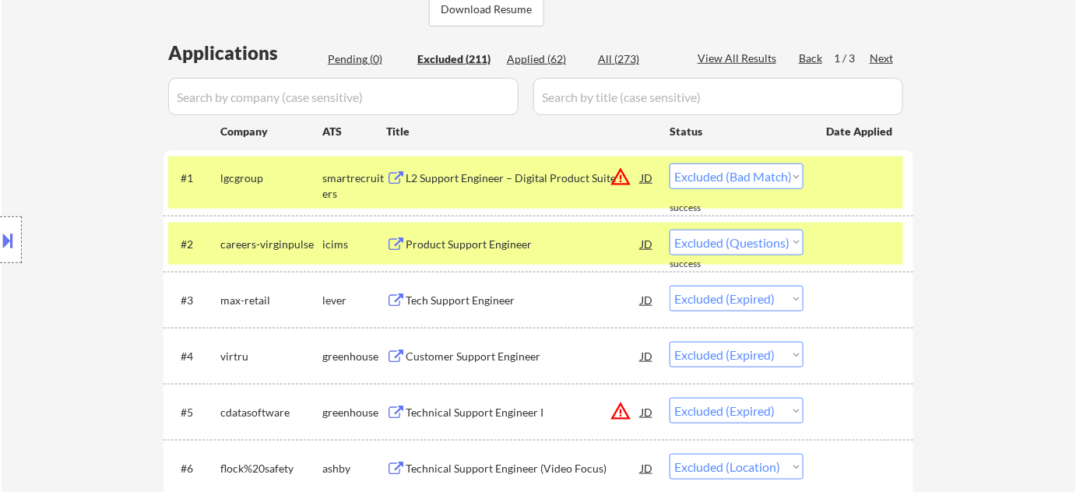
select select ""excluded__bad_match_""
select select ""excluded__location_""
select select ""excluded__expired_""
select select ""excluded__bad_match_""
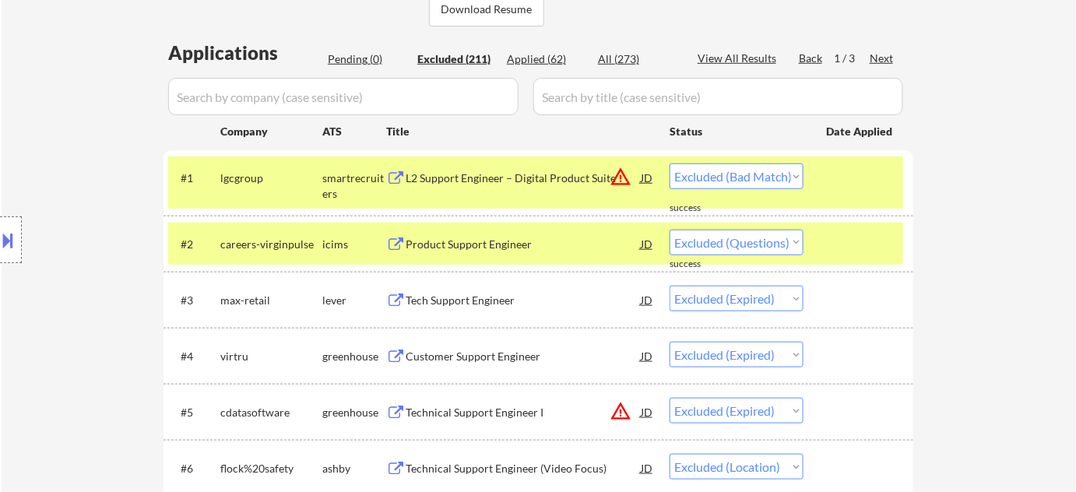
select select ""excluded__bad_match_""
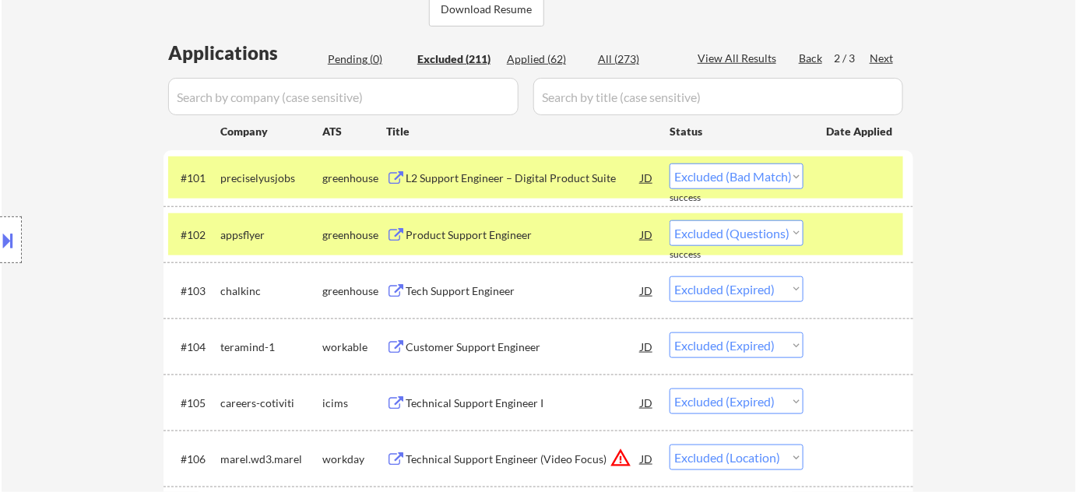
scroll to position [448, 0]
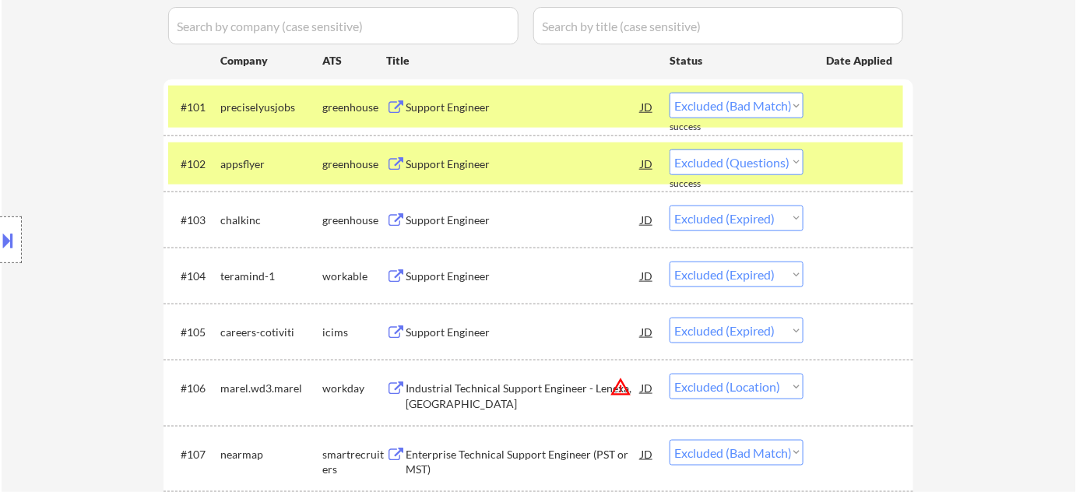
click at [469, 151] on div "Support Engineer" at bounding box center [522, 163] width 235 height 28
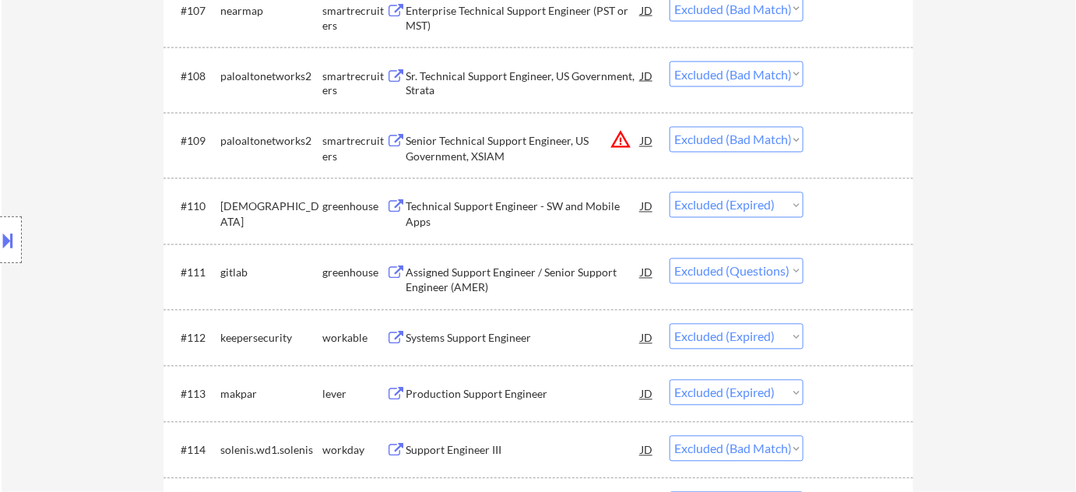
scroll to position [943, 0]
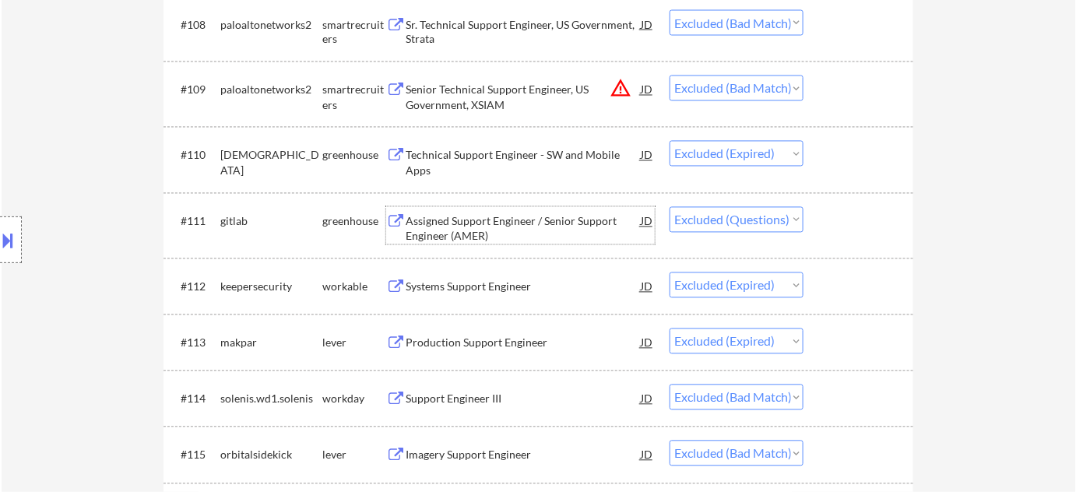
click at [481, 220] on div "Assigned Support Engineer / Senior Support Engineer (AMER)" at bounding box center [522, 229] width 235 height 30
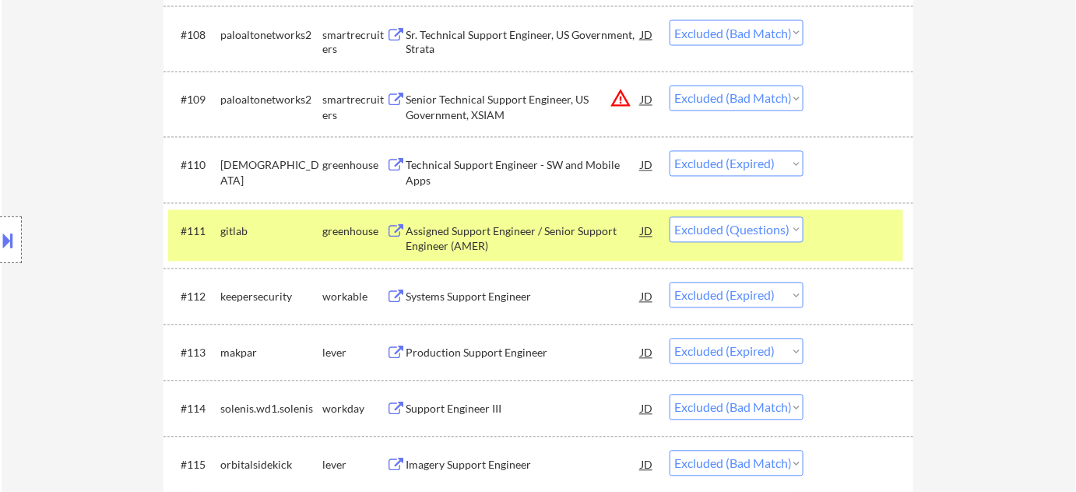
scroll to position [365, 0]
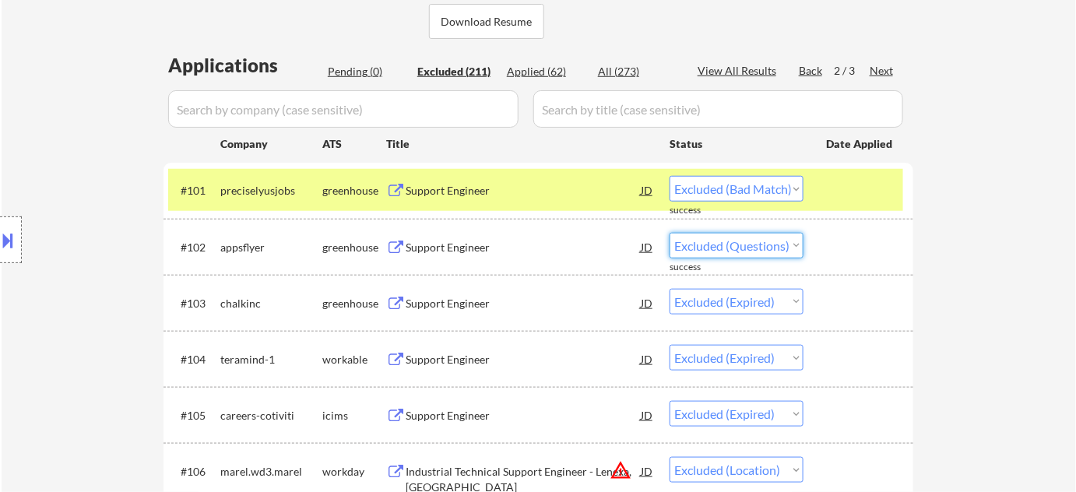
click at [718, 246] on select "Choose an option... Pending Applied Excluded (Questions) Excluded (Expired) Exc…" at bounding box center [736, 246] width 134 height 26
click at [669, 233] on select "Choose an option... Pending Applied Excluded (Questions) Excluded (Expired) Exc…" at bounding box center [736, 246] width 134 height 26
select select ""excluded__expired_""
select select ""excluded__location_""
select select ""excluded__bad_match_""
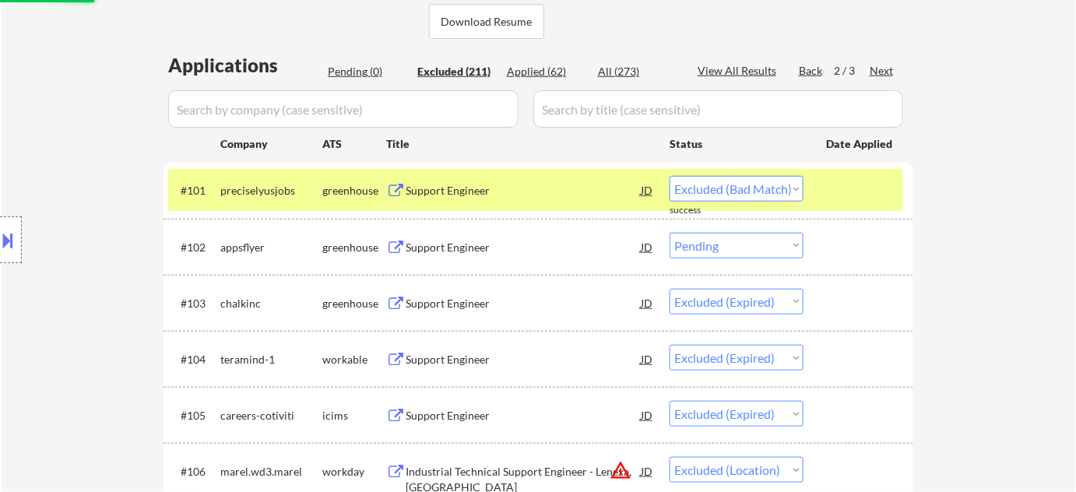
select select ""excluded__expired_""
select select ""excluded""
select select ""excluded__expired_""
select select ""excluded__bad_match_""
select select ""excluded__salary_""
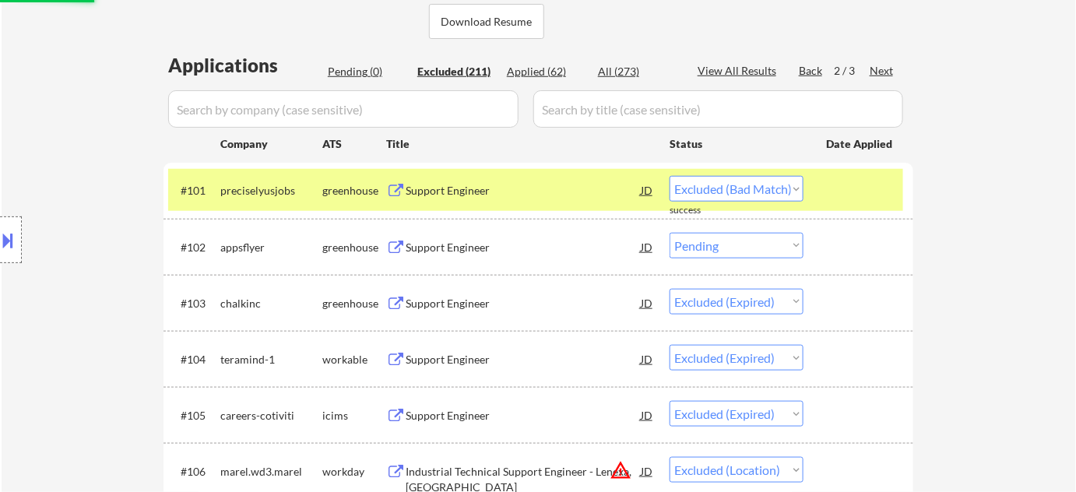
select select ""excluded__bad_match_""
select select ""excluded""
select select ""excluded__bad_match_""
select select ""excluded__expired_""
select select ""excluded__salary_""
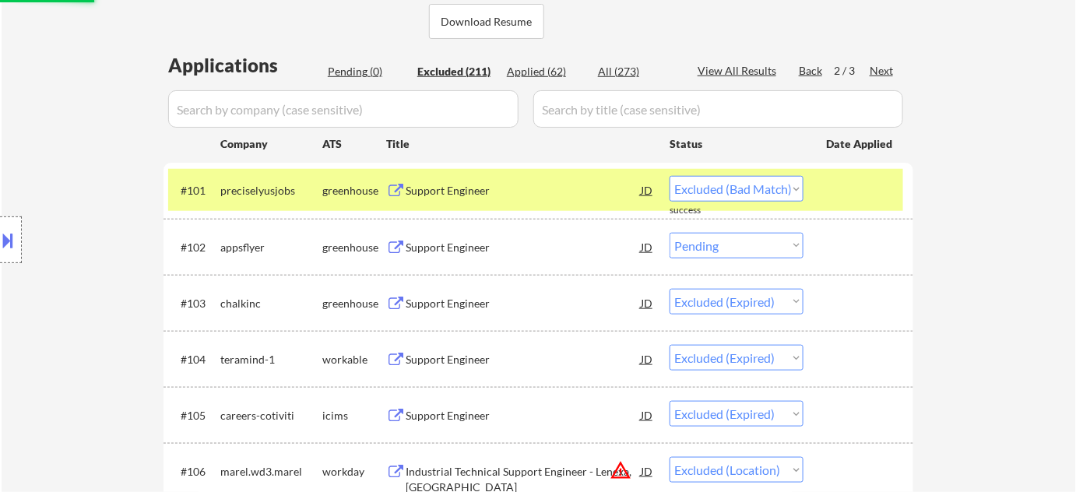
select select ""excluded""
select select ""excluded__location_""
select select ""excluded__expired_""
select select ""excluded__bad_match_""
select select ""excluded""
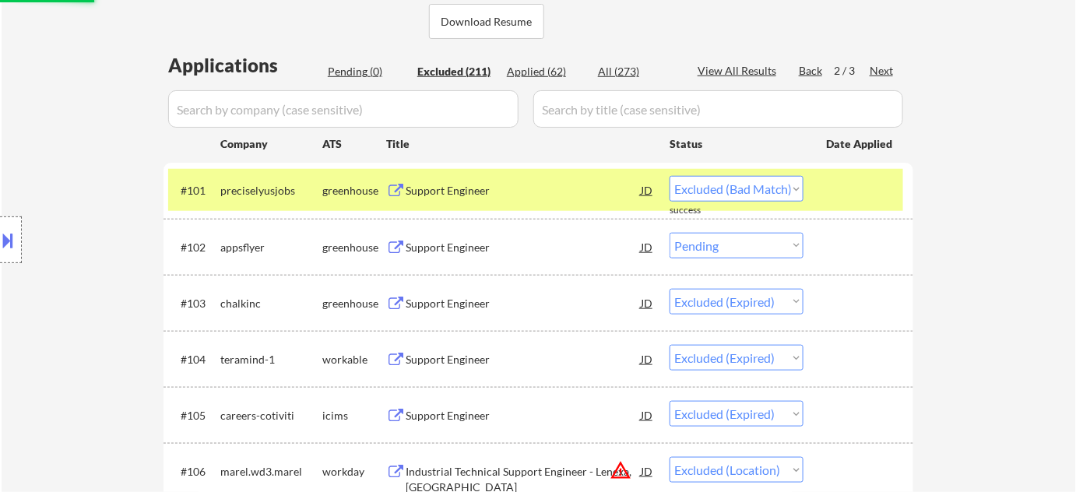
select select ""excluded__salary_""
select select ""excluded""
select select ""excluded__location_""
select select ""excluded__salary_""
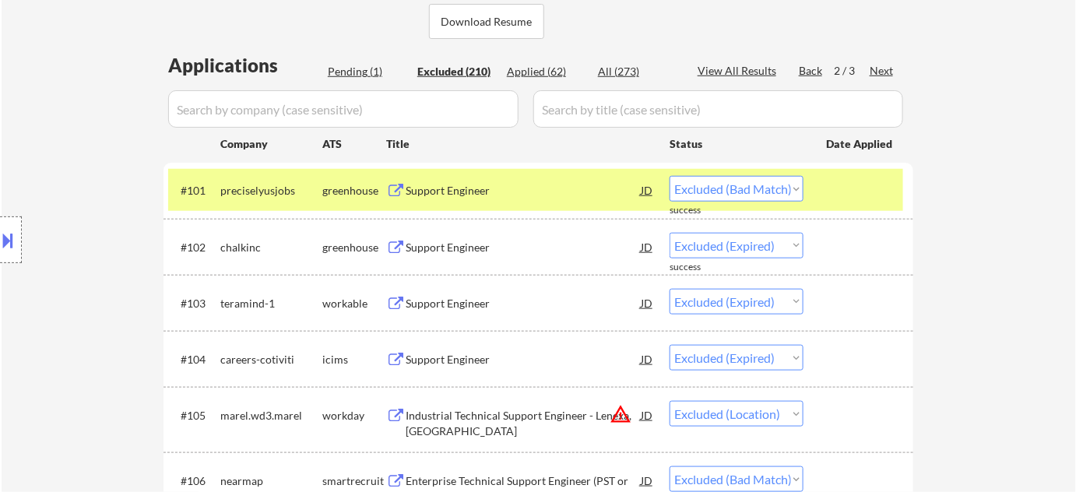
scroll to position [862, 0]
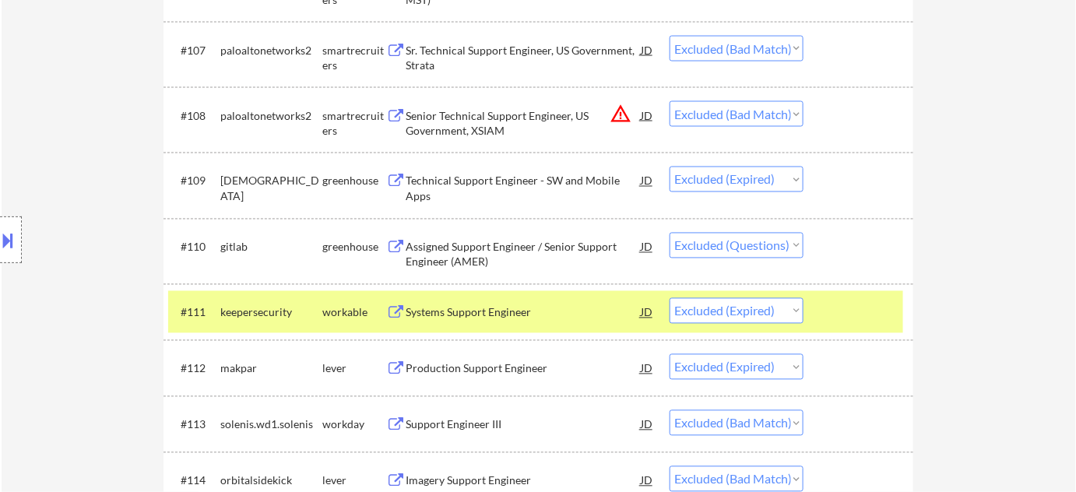
click at [693, 252] on select "Choose an option... Pending Applied Excluded (Questions) Excluded (Expired) Exc…" at bounding box center [736, 246] width 134 height 26
click at [669, 233] on select "Choose an option... Pending Applied Excluded (Questions) Excluded (Expired) Exc…" at bounding box center [736, 246] width 134 height 26
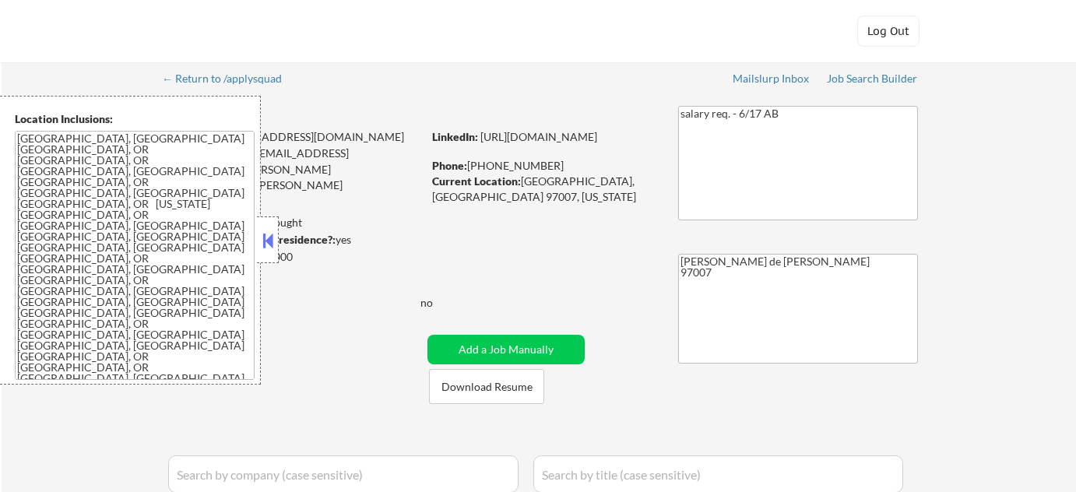
select select ""pending""
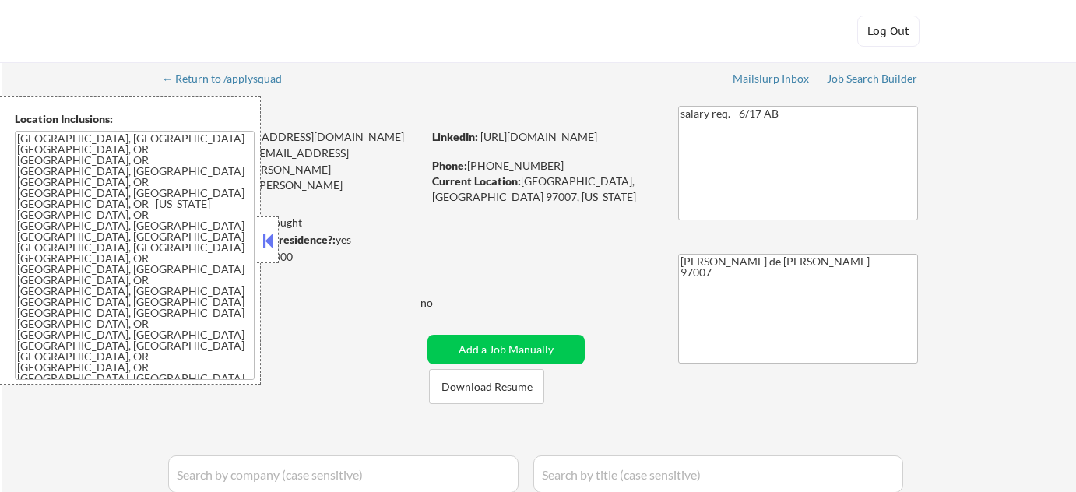
select select ""pending""
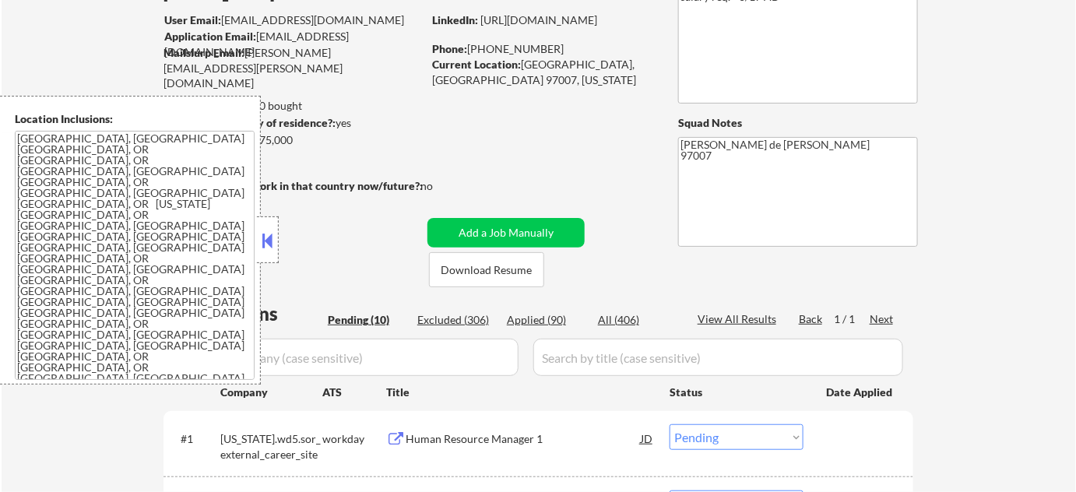
scroll to position [141, 0]
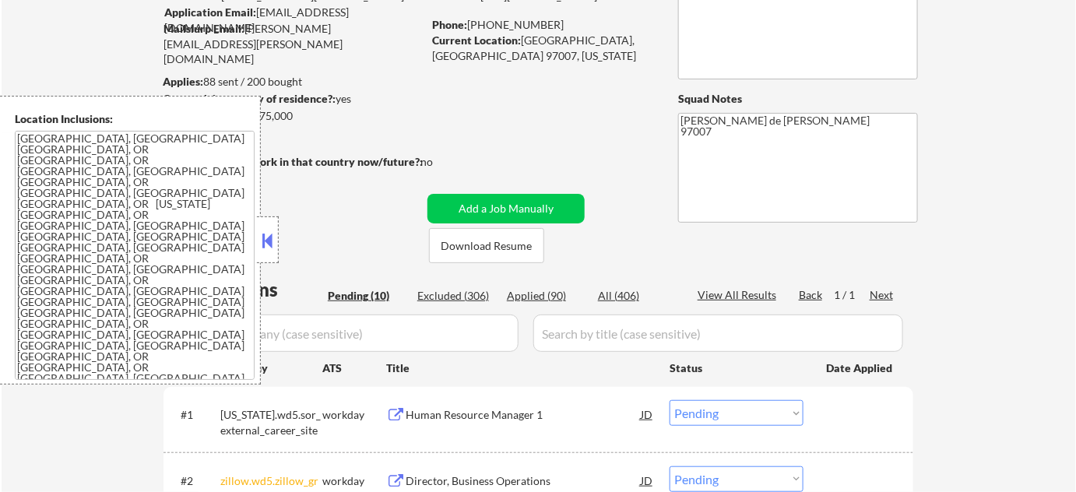
click at [265, 240] on button at bounding box center [267, 240] width 17 height 23
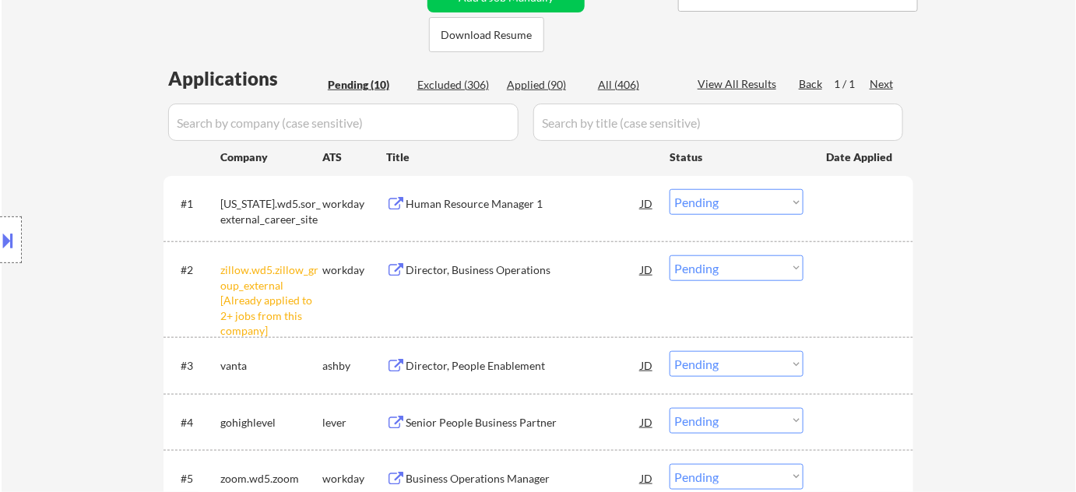
scroll to position [353, 0]
click at [736, 269] on select "Choose an option... Pending Applied Excluded (Questions) Excluded (Expired) Exc…" at bounding box center [736, 267] width 134 height 26
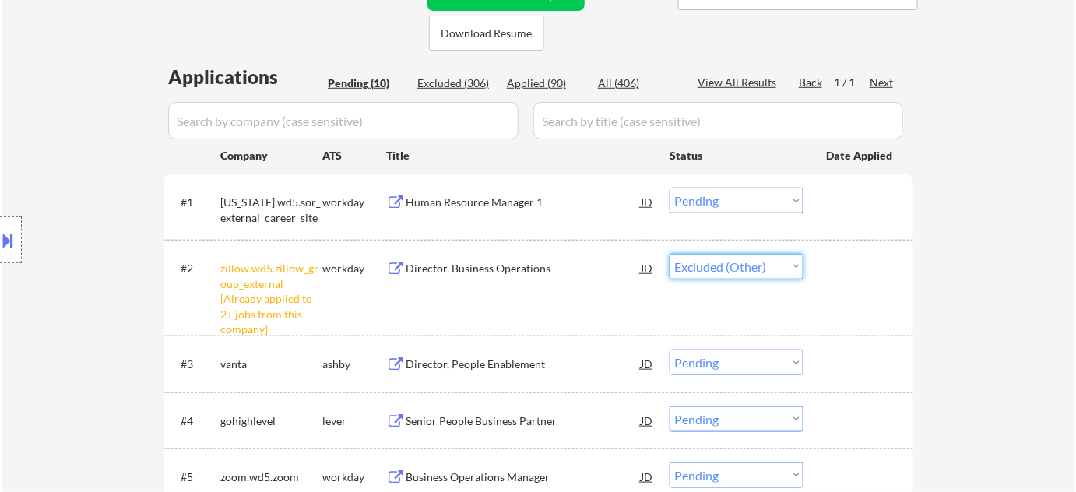
click at [669, 254] on select "Choose an option... Pending Applied Excluded (Questions) Excluded (Expired) Exc…" at bounding box center [736, 267] width 134 height 26
select select ""pending""
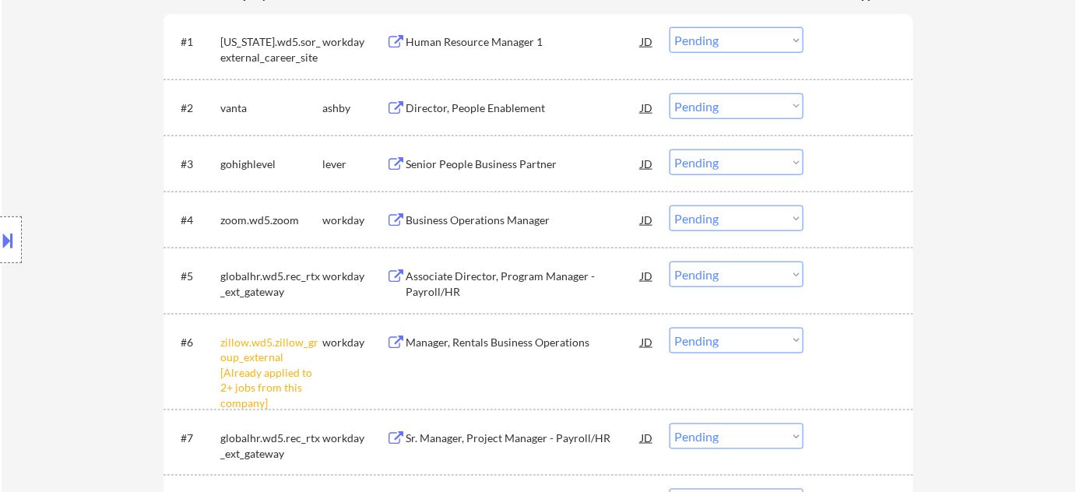
scroll to position [637, 0]
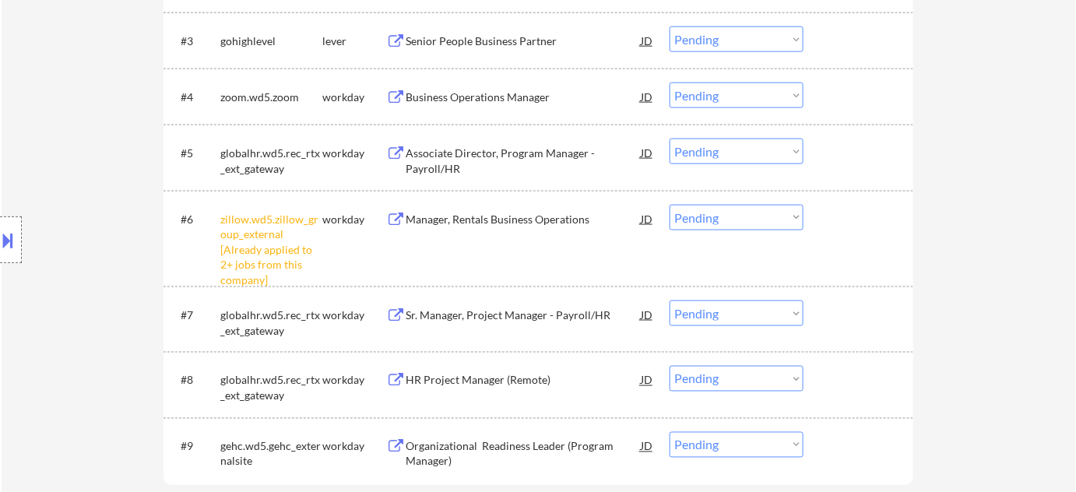
click at [736, 217] on select "Choose an option... Pending Applied Excluded (Questions) Excluded (Expired) Exc…" at bounding box center [736, 218] width 134 height 26
click at [669, 205] on select "Choose an option... Pending Applied Excluded (Questions) Excluded (Expired) Exc…" at bounding box center [736, 218] width 134 height 26
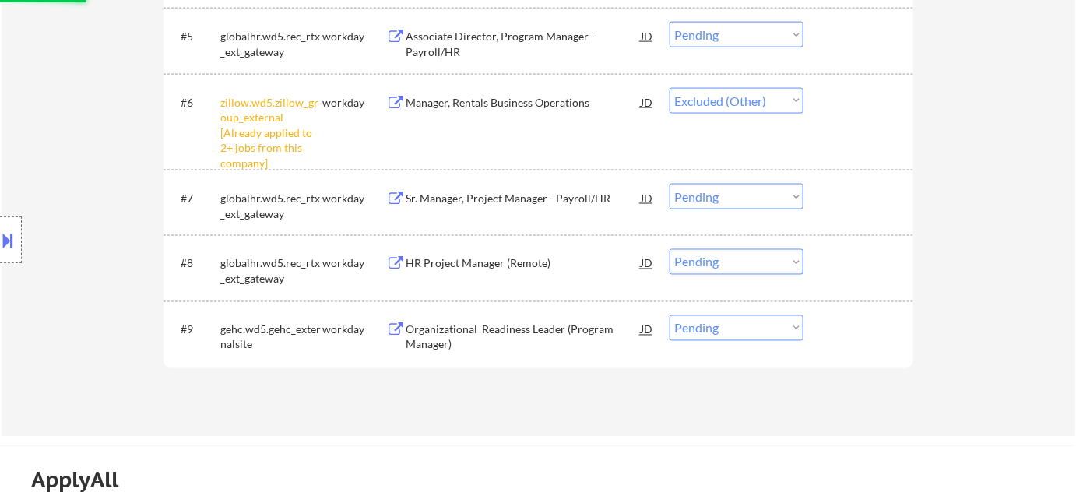
scroll to position [778, 0]
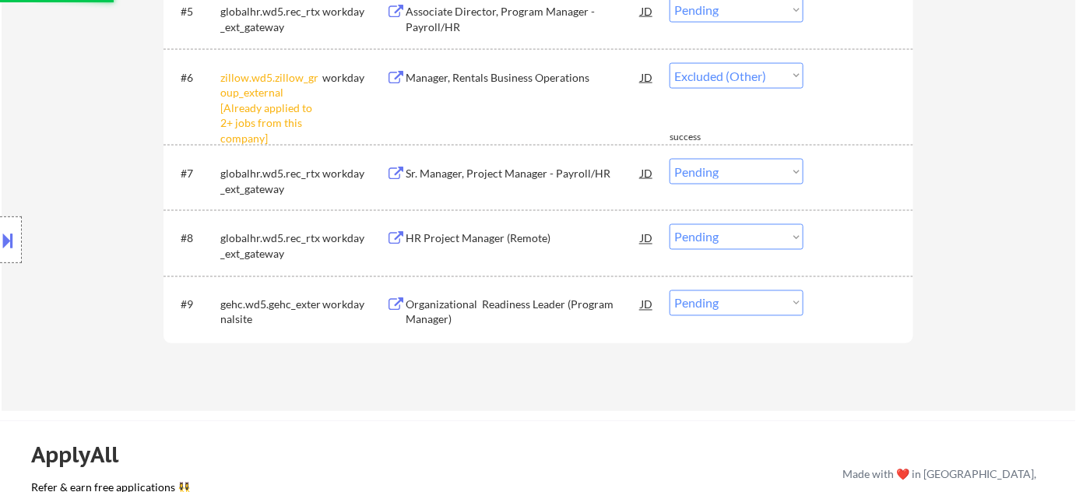
select select ""pending""
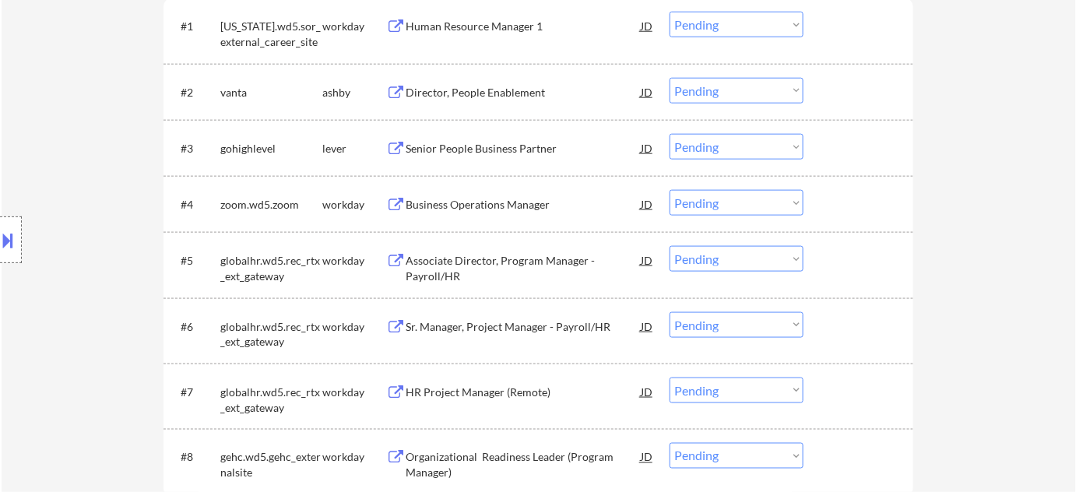
scroll to position [495, 0]
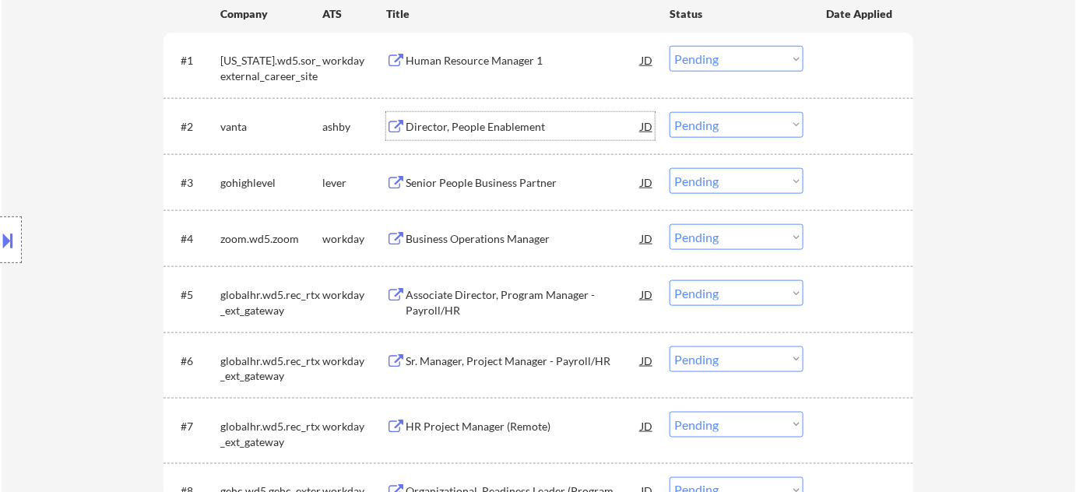
click at [496, 130] on div "Director, People Enablement" at bounding box center [522, 127] width 235 height 16
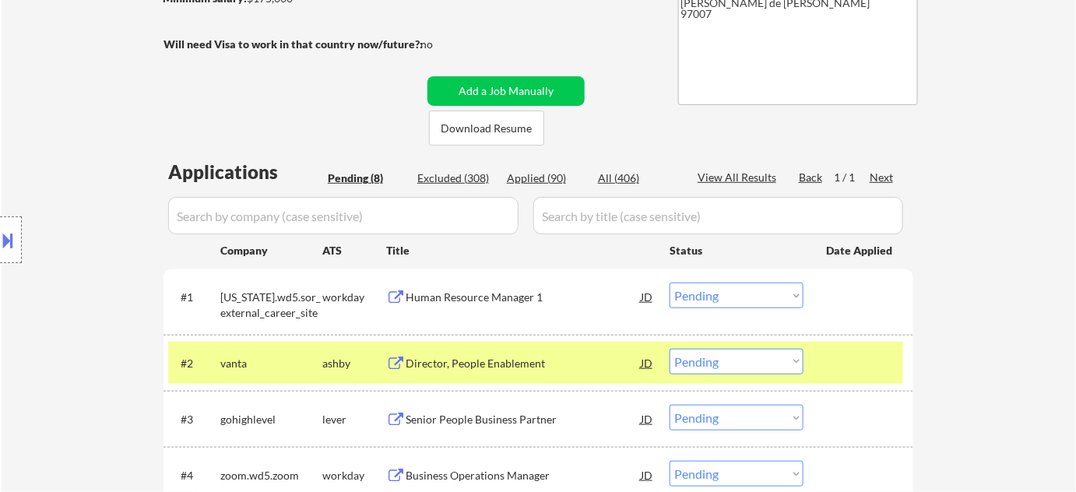
scroll to position [283, 0]
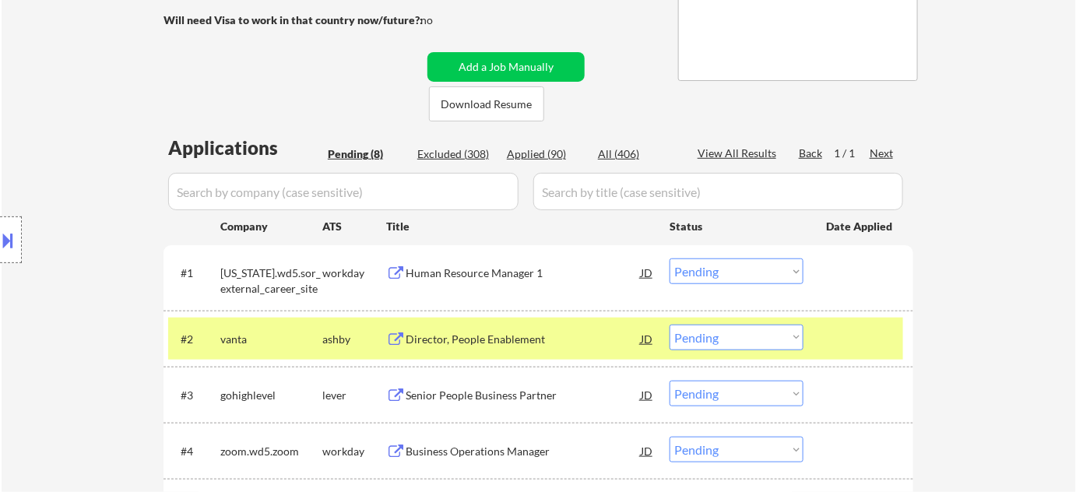
click at [725, 343] on select "Choose an option... Pending Applied Excluded (Questions) Excluded (Expired) Exc…" at bounding box center [736, 338] width 134 height 26
click at [669, 325] on select "Choose an option... Pending Applied Excluded (Questions) Excluded (Expired) Exc…" at bounding box center [736, 338] width 134 height 26
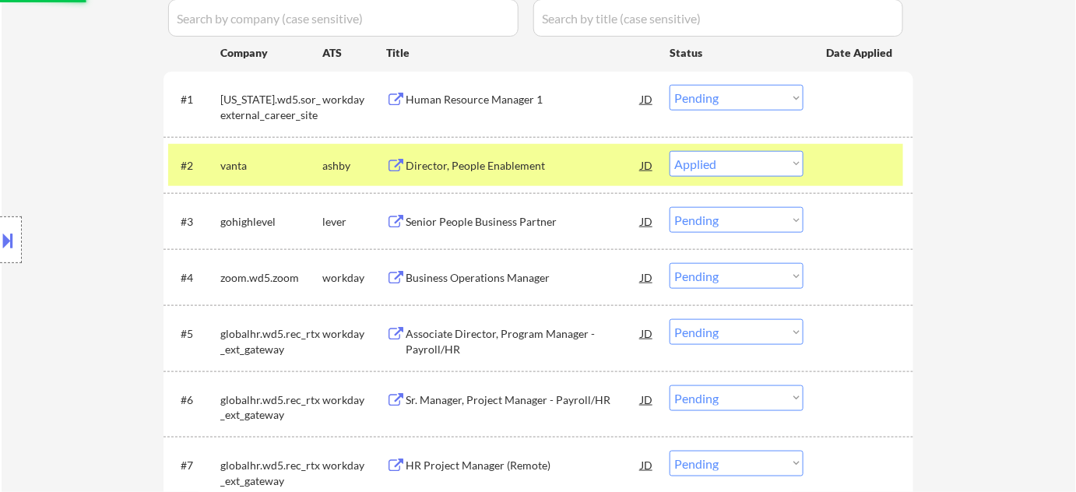
scroll to position [495, 0]
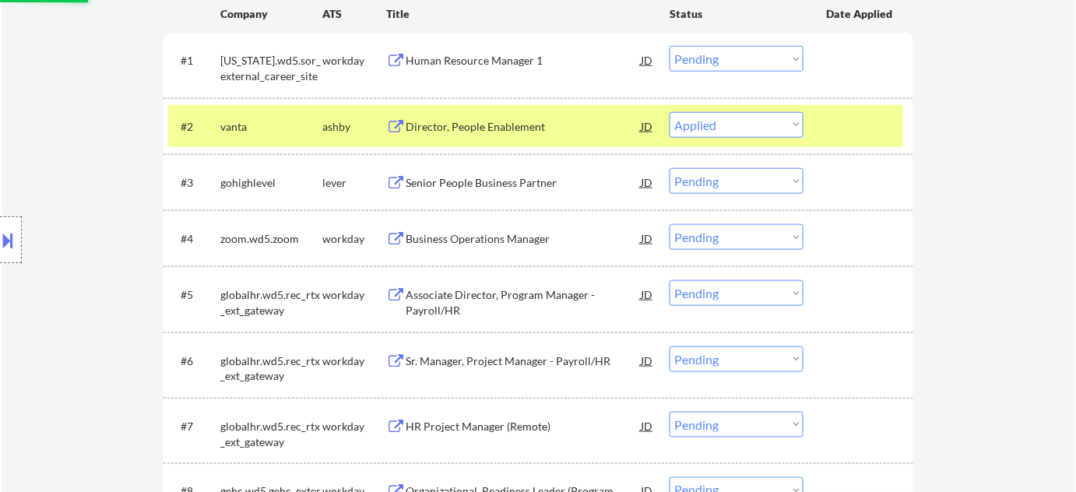
click at [507, 181] on div "Senior People Business Partner" at bounding box center [522, 183] width 235 height 16
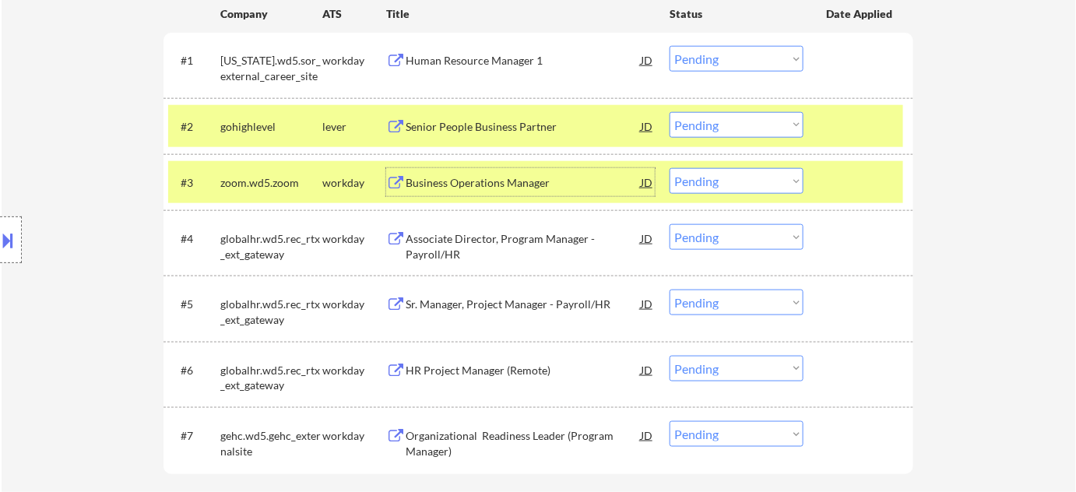
click at [696, 125] on select "Choose an option... Pending Applied Excluded (Questions) Excluded (Expired) Exc…" at bounding box center [736, 125] width 134 height 26
click at [669, 112] on select "Choose an option... Pending Applied Excluded (Questions) Excluded (Expired) Exc…" at bounding box center [736, 125] width 134 height 26
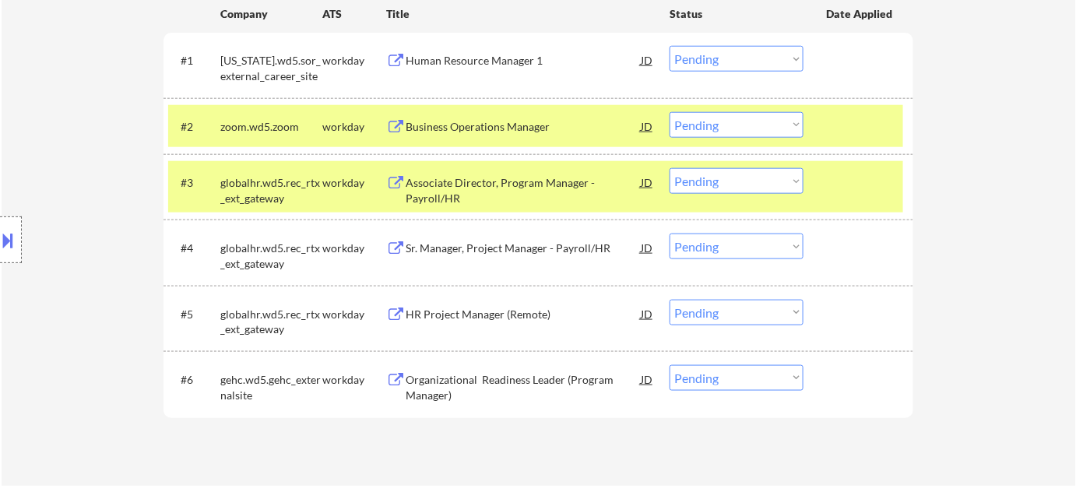
click at [479, 126] on div "Business Operations Manager" at bounding box center [522, 127] width 235 height 16
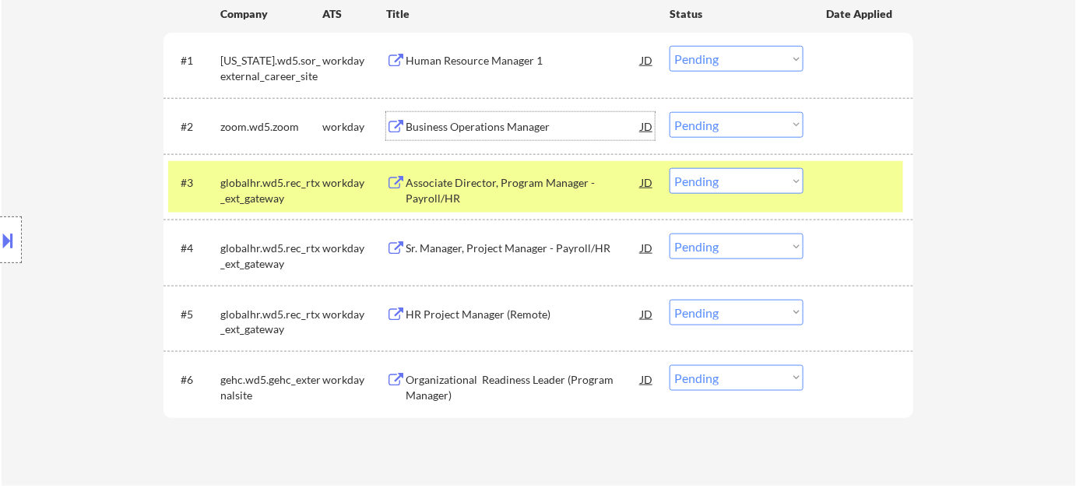
click at [514, 242] on div "Sr. Manager, Project Manager - Payroll/HR" at bounding box center [522, 248] width 235 height 16
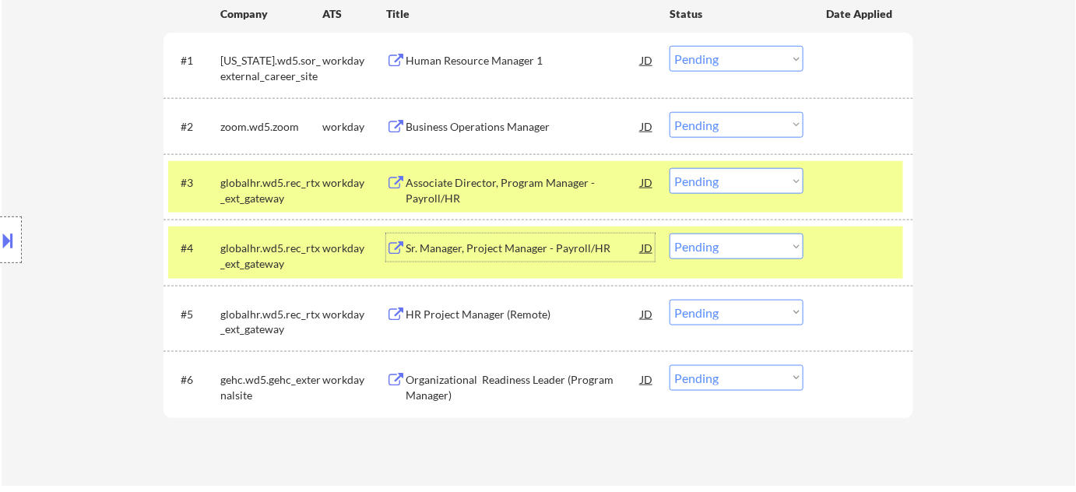
click at [728, 120] on select "Choose an option... Pending Applied Excluded (Questions) Excluded (Expired) Exc…" at bounding box center [736, 125] width 134 height 26
click at [669, 112] on select "Choose an option... Pending Applied Excluded (Questions) Excluded (Expired) Exc…" at bounding box center [736, 125] width 134 height 26
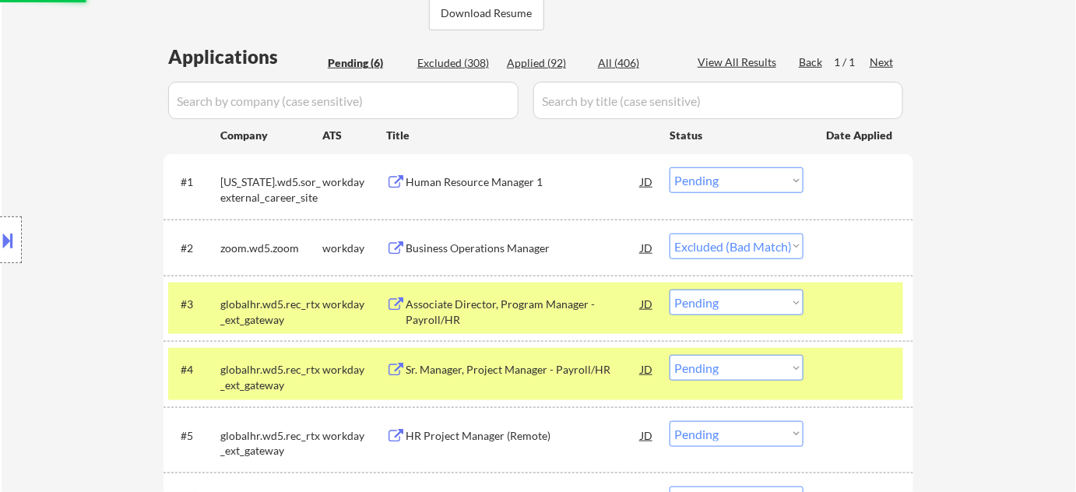
scroll to position [353, 0]
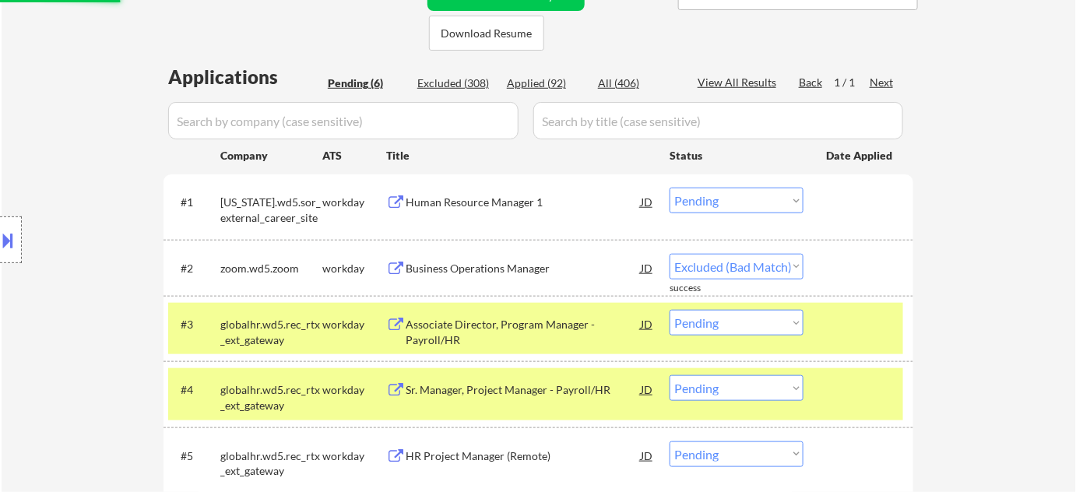
select select ""pending""
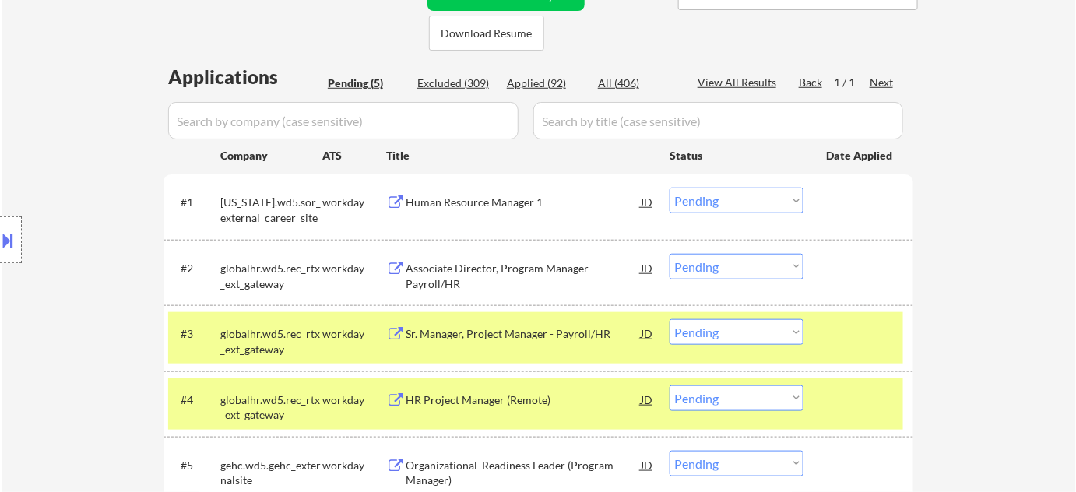
click at [747, 332] on select "Choose an option... Pending Applied Excluded (Questions) Excluded (Expired) Exc…" at bounding box center [736, 332] width 134 height 26
click at [669, 319] on select "Choose an option... Pending Applied Excluded (Questions) Excluded (Expired) Exc…" at bounding box center [736, 332] width 134 height 26
select select ""pending""
